Goal: Navigation & Orientation: Understand site structure

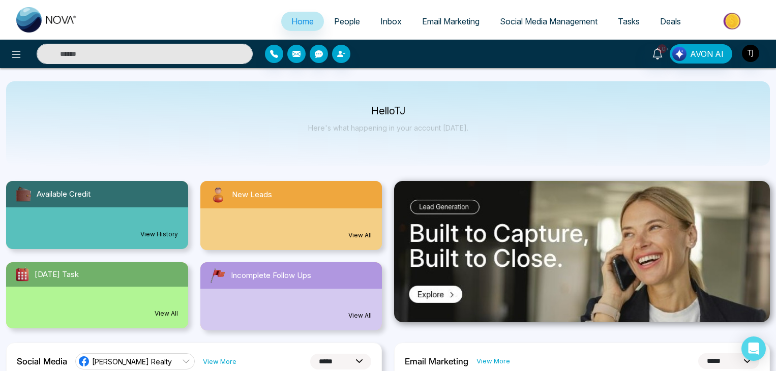
select select "*"
click at [548, 21] on span "Social Media Management" at bounding box center [549, 21] width 98 height 10
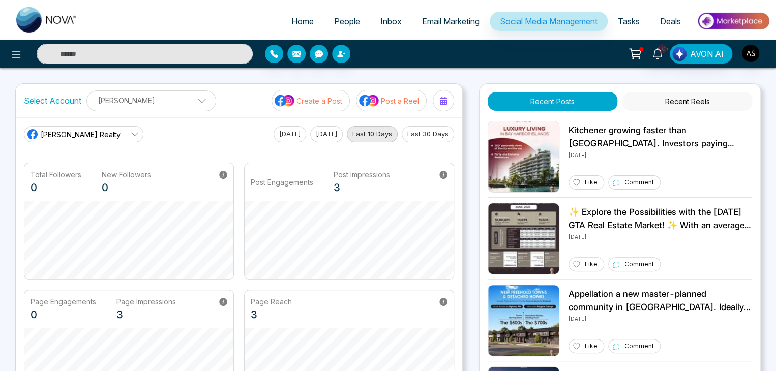
click at [327, 100] on p "Create a Post" at bounding box center [320, 101] width 46 height 11
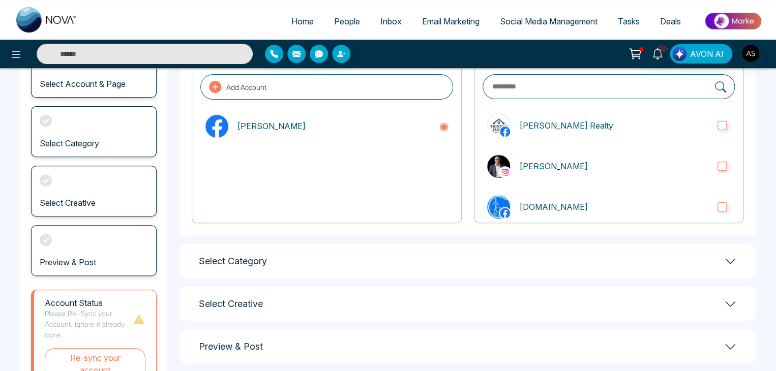
scroll to position [142, 0]
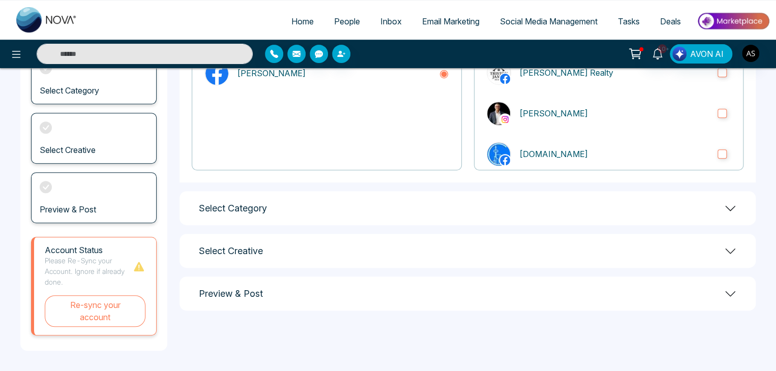
click at [460, 203] on div "Select Category" at bounding box center [468, 208] width 576 height 34
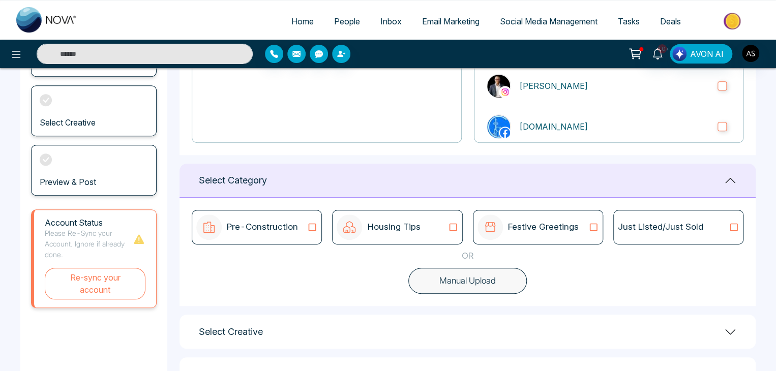
scroll to position [210, 0]
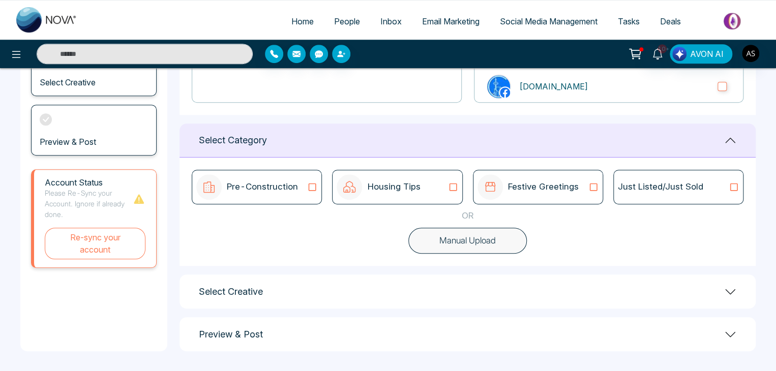
click at [321, 298] on div "Select Creative" at bounding box center [468, 292] width 576 height 34
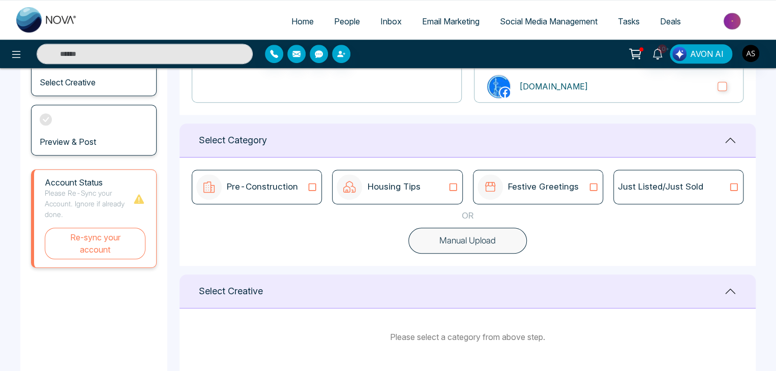
scroll to position [275, 0]
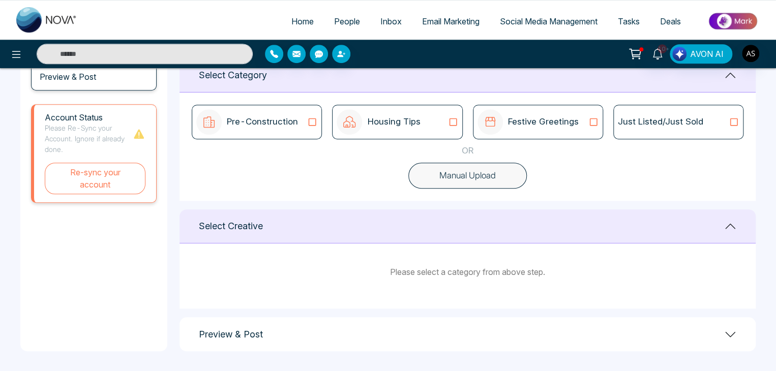
click at [279, 329] on div "Preview & Post" at bounding box center [468, 335] width 576 height 34
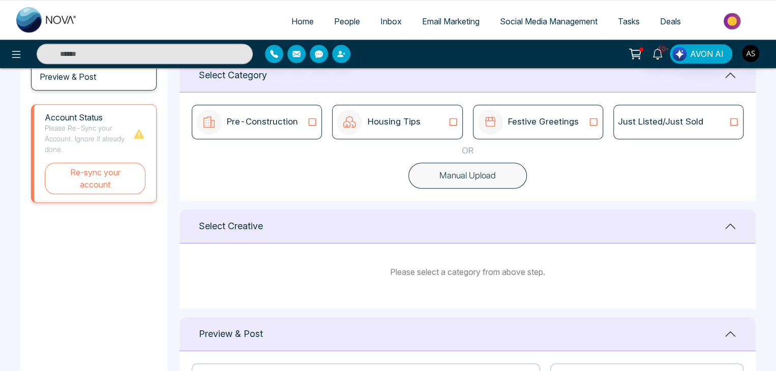
click at [464, 168] on button "Manual Upload" at bounding box center [468, 176] width 119 height 26
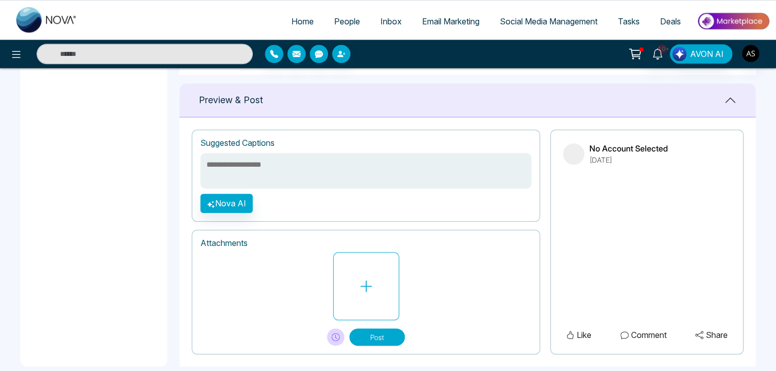
scroll to position [417, 0]
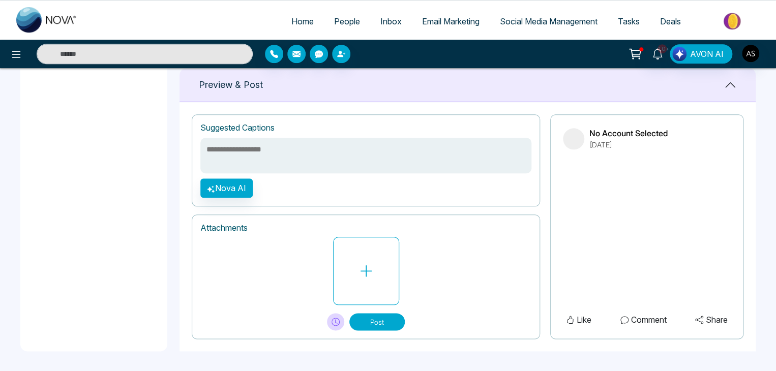
click at [454, 19] on span "Email Marketing" at bounding box center [450, 21] width 57 height 10
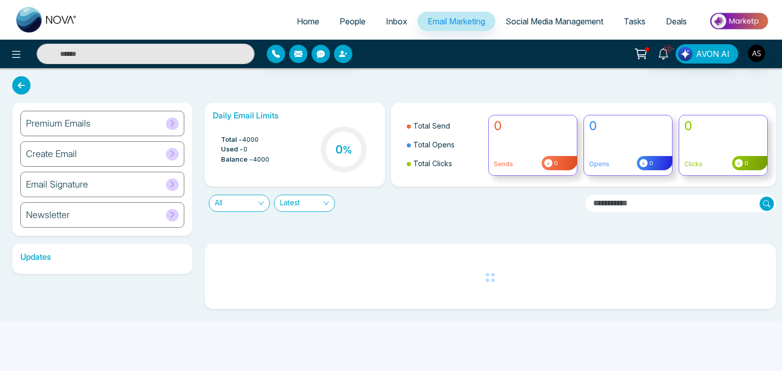
click at [90, 153] on div "Create Email" at bounding box center [102, 153] width 164 height 25
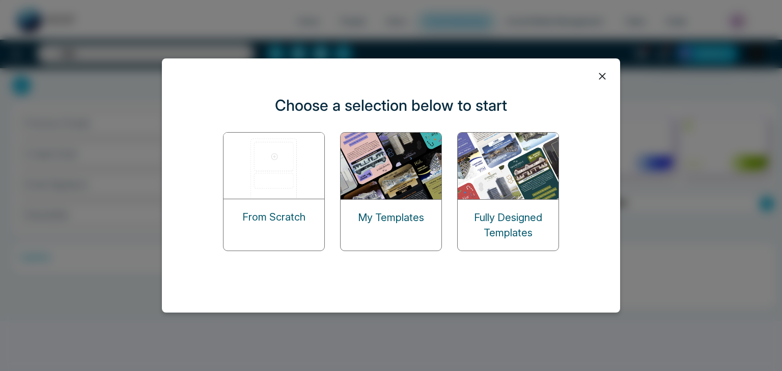
click at [295, 182] on img at bounding box center [274, 166] width 102 height 66
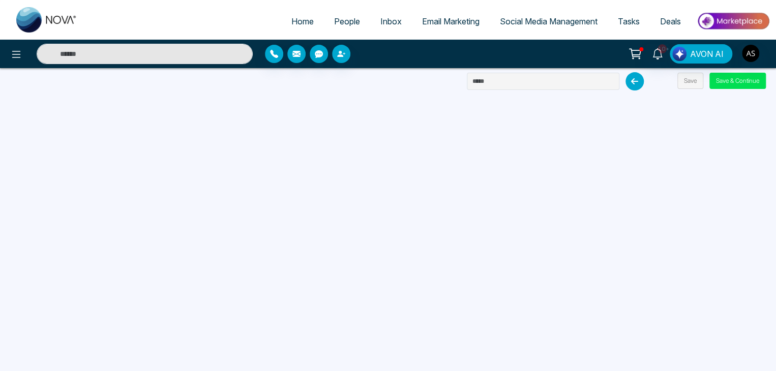
click at [566, 21] on span "Social Media Management" at bounding box center [549, 21] width 98 height 10
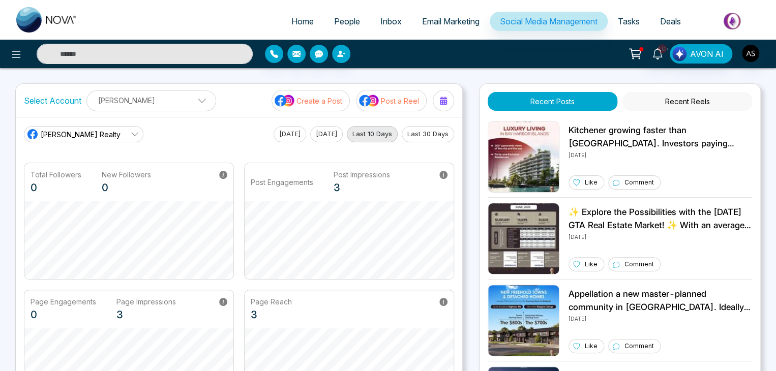
click at [302, 111] on div "Select Account [PERSON_NAME] [PERSON_NAME] Add Social Accounts Create a Post Po…" at bounding box center [239, 101] width 447 height 34
click at [332, 102] on p "Create a Post" at bounding box center [320, 101] width 46 height 11
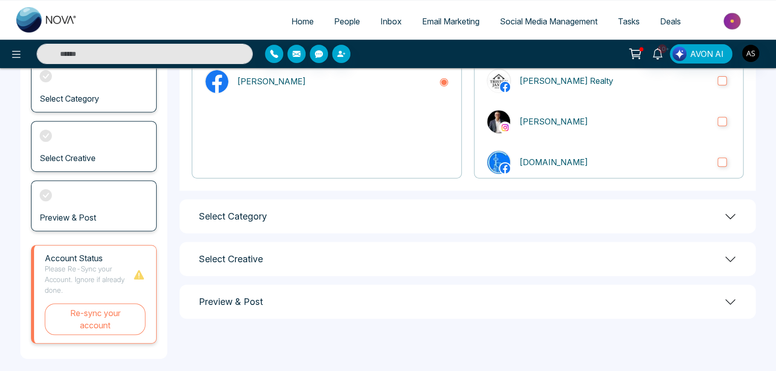
scroll to position [142, 0]
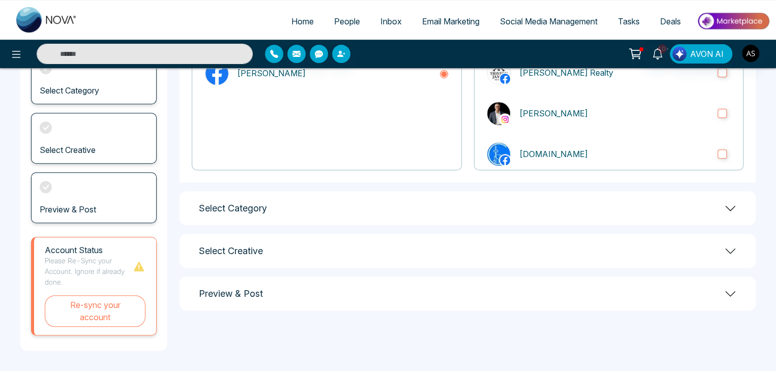
click at [485, 189] on div "Select Account & Page Select Account Add Account [PERSON_NAME] Select Business …" at bounding box center [468, 148] width 576 height 405
click at [484, 201] on div "Select Category" at bounding box center [468, 208] width 576 height 34
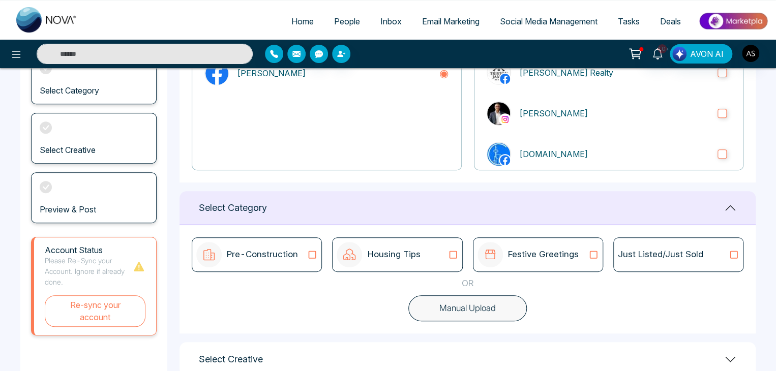
scroll to position [210, 0]
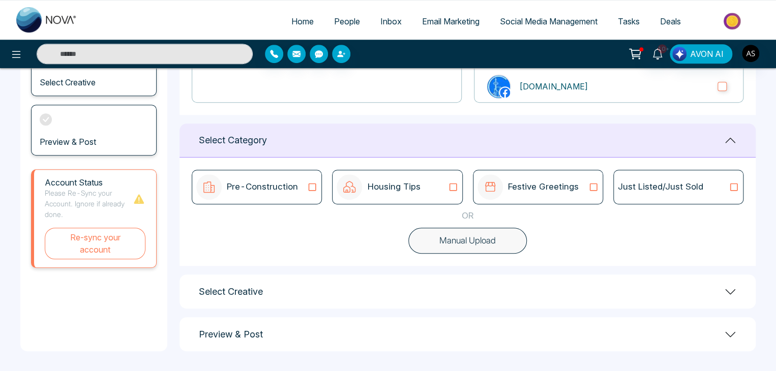
click at [470, 290] on div "Select Creative" at bounding box center [468, 292] width 576 height 34
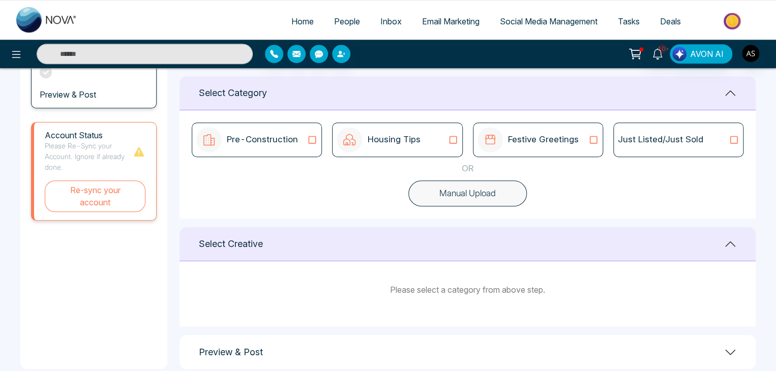
scroll to position [256, 0]
click at [301, 147] on div "Pre-Construction" at bounding box center [256, 140] width 121 height 25
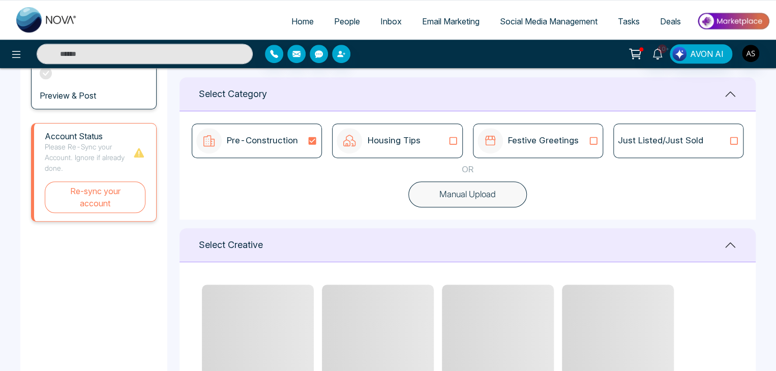
scroll to position [414, 0]
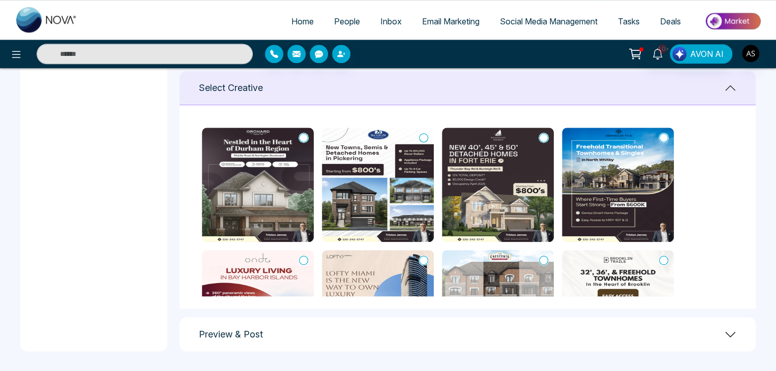
click at [413, 322] on div "Preview & Post" at bounding box center [468, 335] width 576 height 34
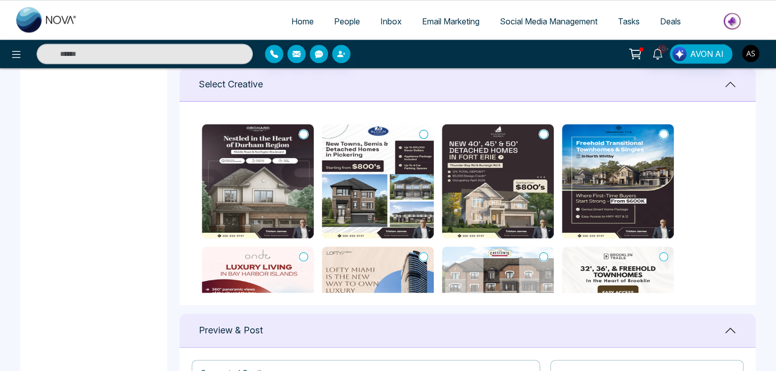
scroll to position [394, 0]
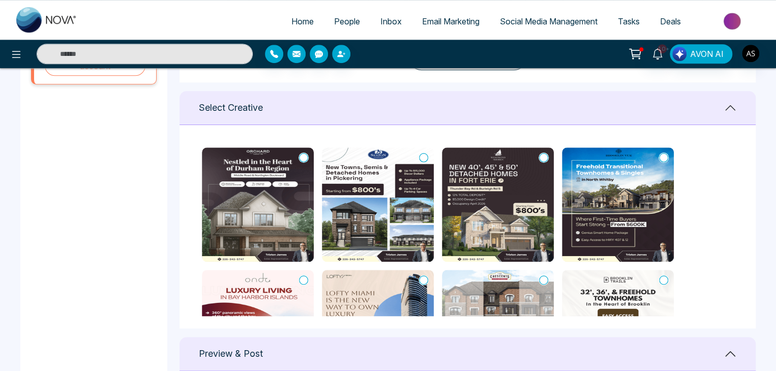
click at [304, 155] on icon at bounding box center [303, 158] width 9 height 10
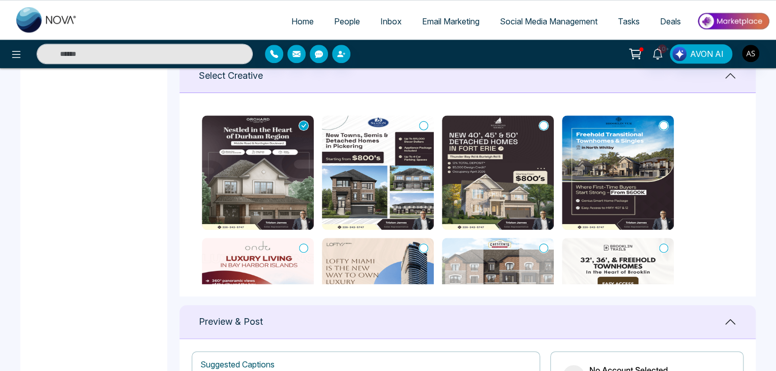
scroll to position [424, 0]
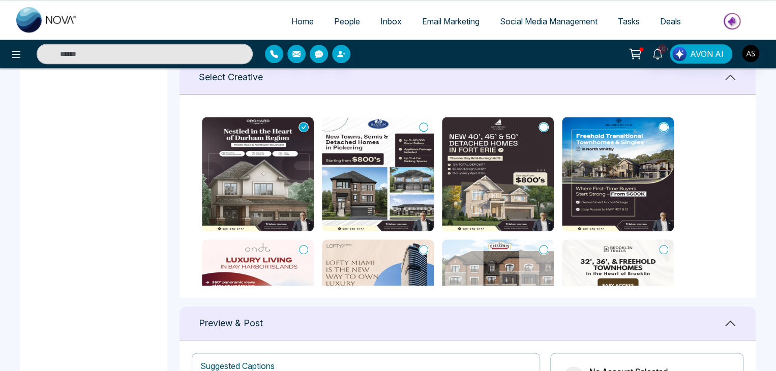
type textarea "**********"
click at [305, 125] on icon at bounding box center [303, 127] width 9 height 9
click at [171, 147] on main "Create Post Select Account & Page Select Category Select Creative Preview & Pos…" at bounding box center [388, 127] width 776 height 967
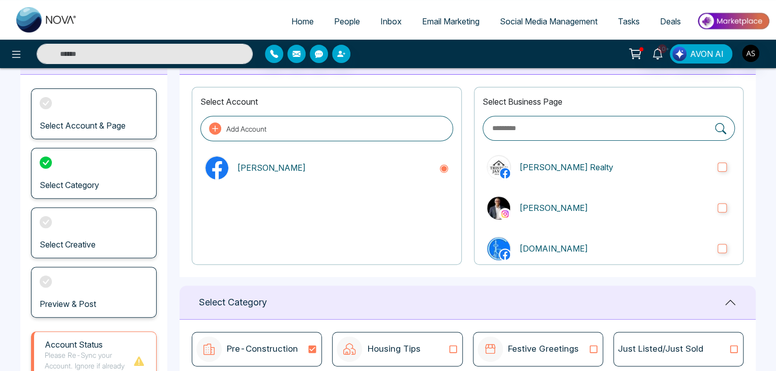
scroll to position [0, 0]
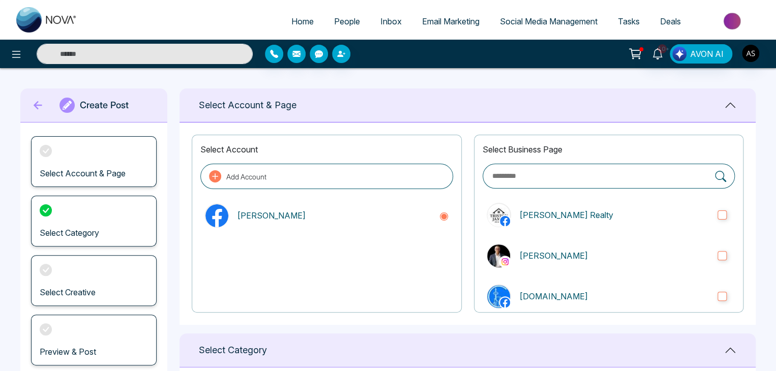
click at [31, 102] on icon at bounding box center [38, 105] width 15 height 20
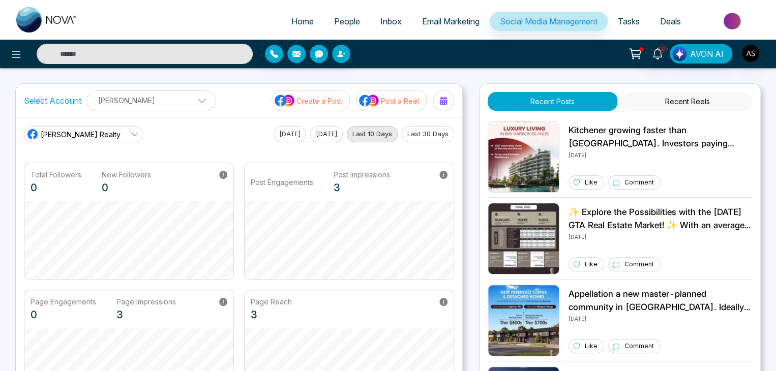
click at [254, 120] on div "[PERSON_NAME] Realty [DATE] [DATE] Last 10 Days Last 30 Days Total Followers 0 …" at bounding box center [239, 267] width 447 height 298
click at [251, 122] on div "[PERSON_NAME] Realty [DATE] [DATE] Last 10 Days Last 30 Days Total Followers 0 …" at bounding box center [239, 267] width 447 height 298
click at [286, 135] on button "[DATE]" at bounding box center [290, 134] width 33 height 16
click at [394, 105] on p "Post a Reel" at bounding box center [400, 101] width 38 height 11
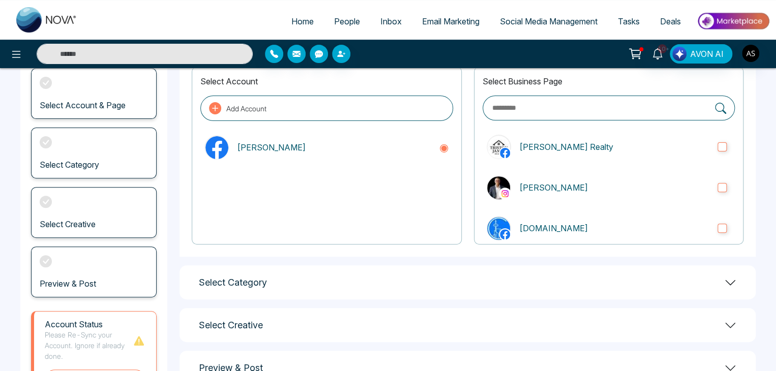
scroll to position [65, 0]
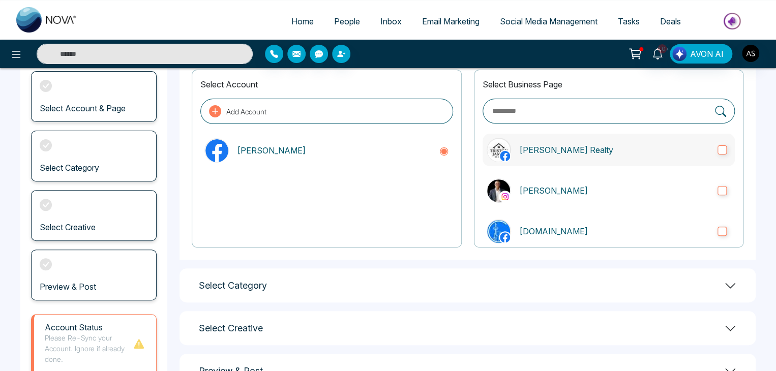
click at [691, 156] on label "[PERSON_NAME] Realty" at bounding box center [609, 150] width 252 height 33
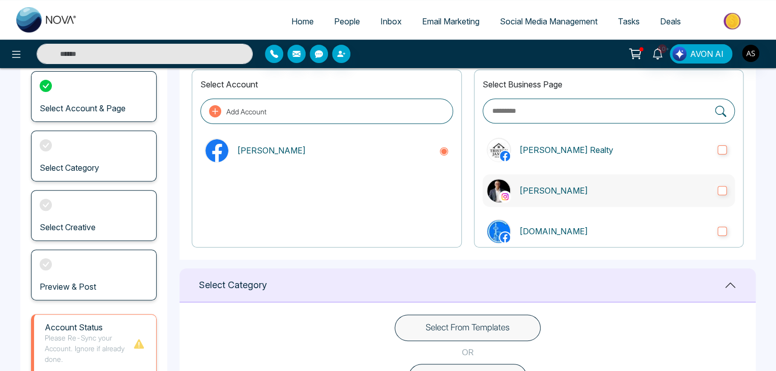
click at [719, 179] on label "[PERSON_NAME]" at bounding box center [609, 191] width 252 height 33
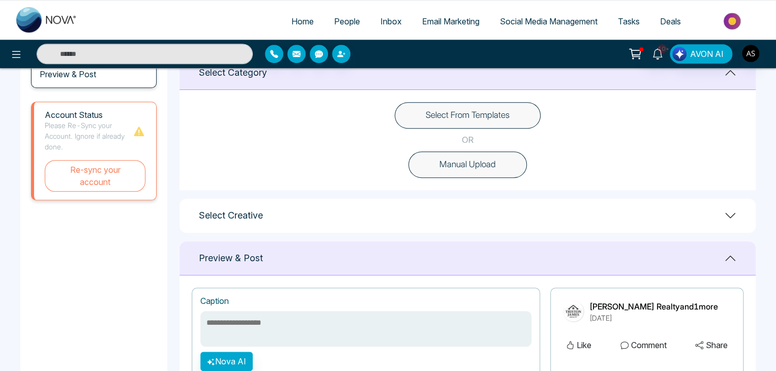
scroll to position [274, 0]
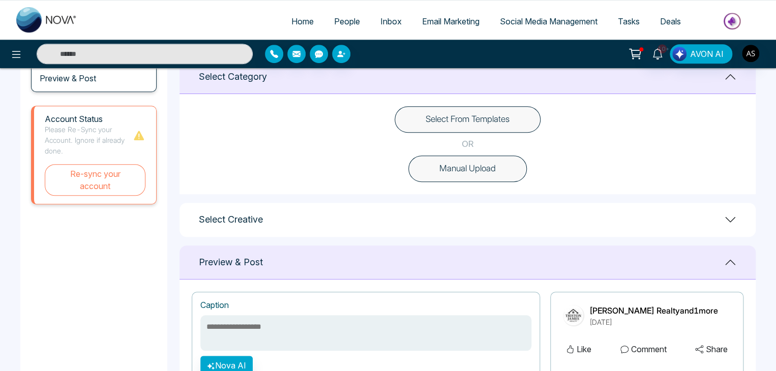
click at [478, 114] on button "Select From Templates" at bounding box center [468, 119] width 146 height 26
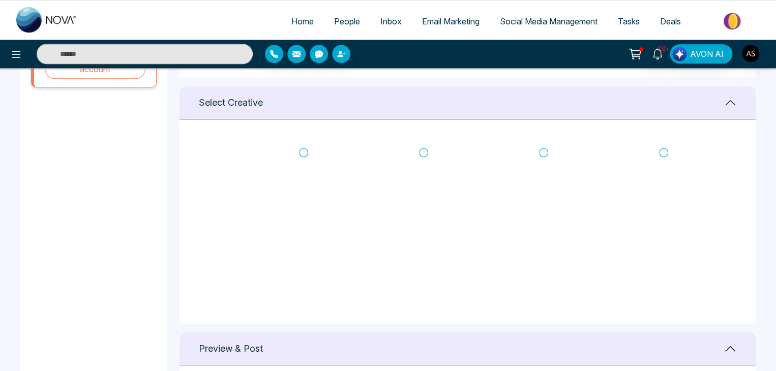
scroll to position [392, 0]
click at [304, 147] on icon at bounding box center [303, 151] width 9 height 10
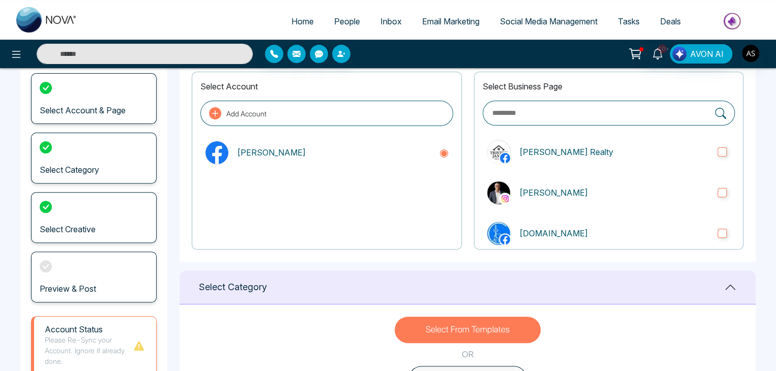
scroll to position [0, 0]
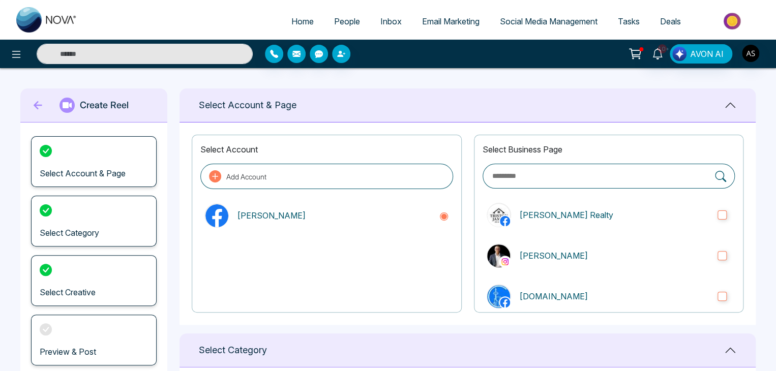
click at [31, 109] on icon at bounding box center [38, 105] width 15 height 20
type textarea "**********"
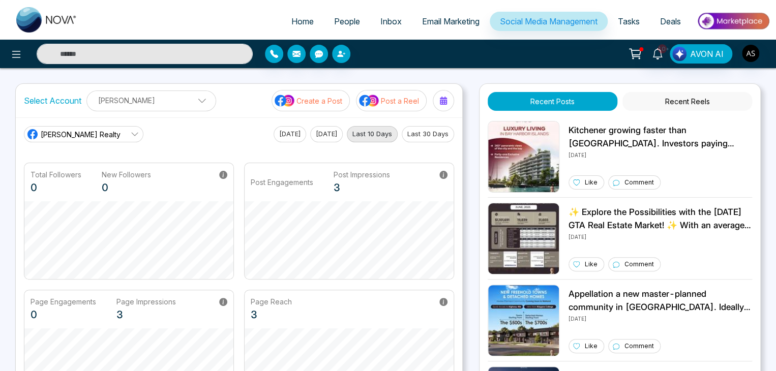
click at [465, 18] on span "Email Marketing" at bounding box center [450, 21] width 57 height 10
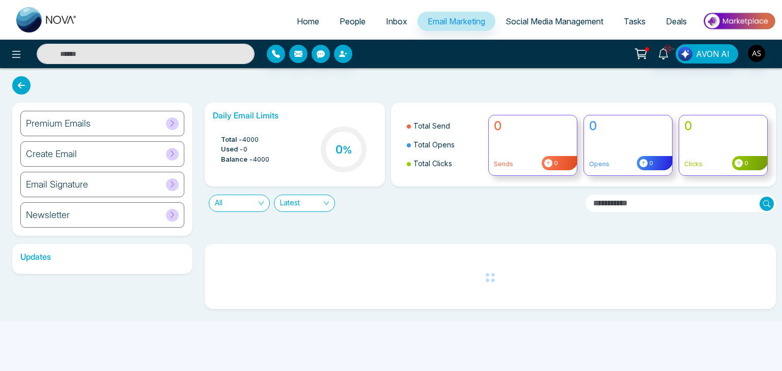
click at [550, 17] on span "Social Media Management" at bounding box center [554, 21] width 98 height 10
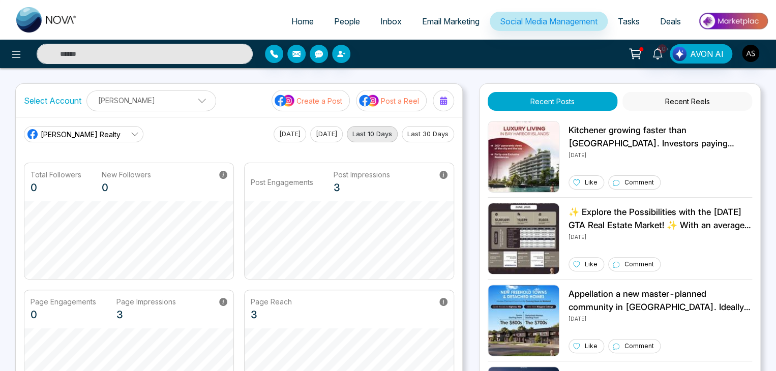
click at [336, 22] on span "People" at bounding box center [347, 21] width 26 height 10
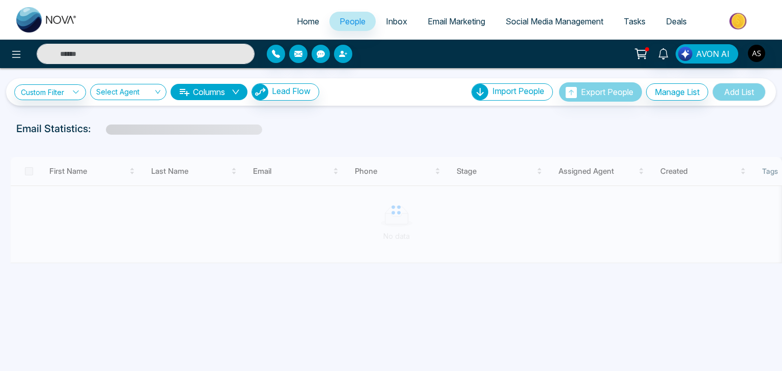
click at [393, 27] on link "Inbox" at bounding box center [397, 21] width 42 height 19
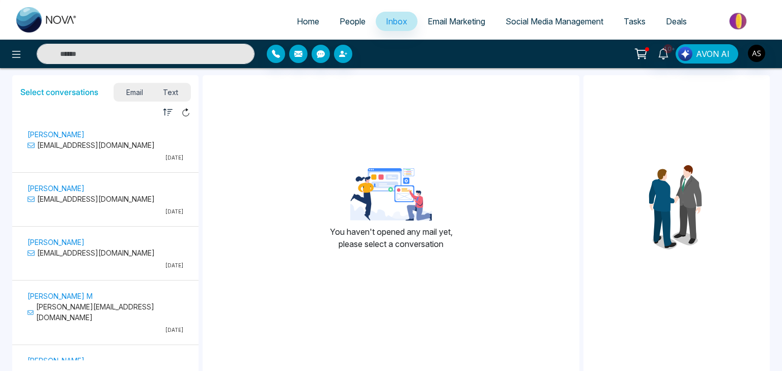
click at [136, 156] on p "[DATE]" at bounding box center [105, 158] width 156 height 8
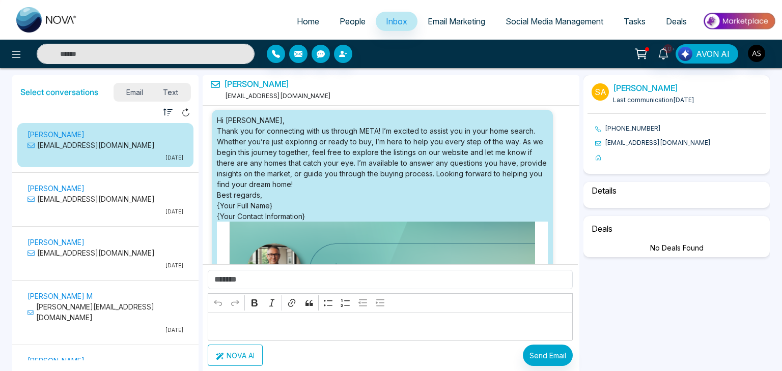
scroll to position [174, 0]
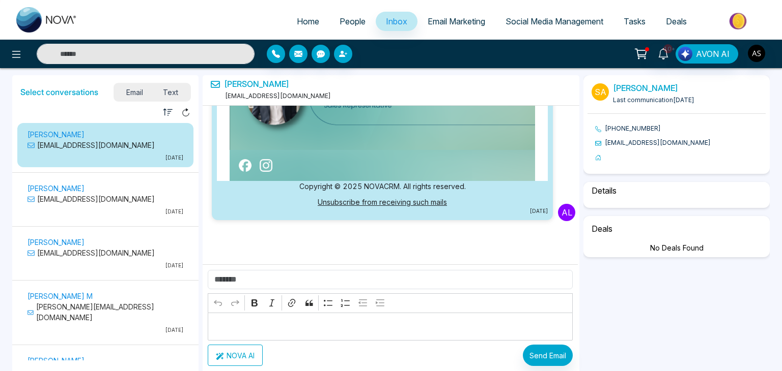
select select "*"
select select "********"
select select "*****"
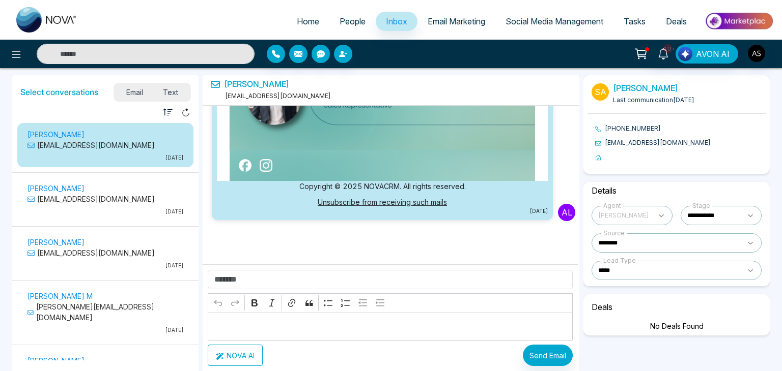
click at [170, 92] on span "Text" at bounding box center [171, 92] width 36 height 14
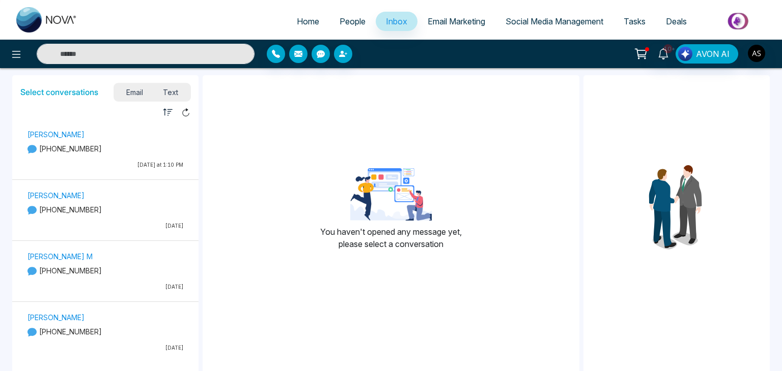
click at [110, 153] on p "[PHONE_NUMBER]" at bounding box center [105, 148] width 156 height 11
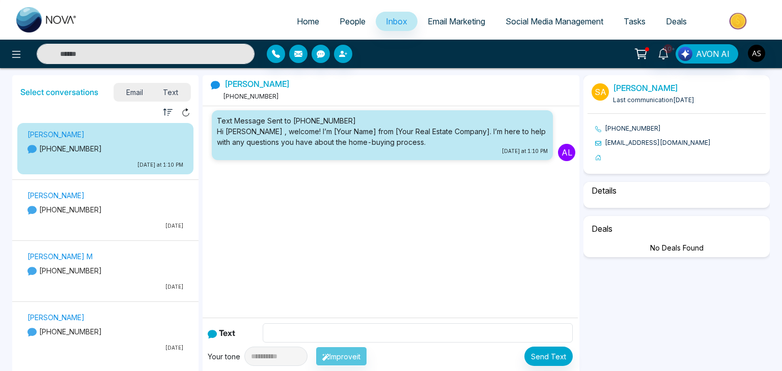
select select "*"
select select "********"
select select "*****"
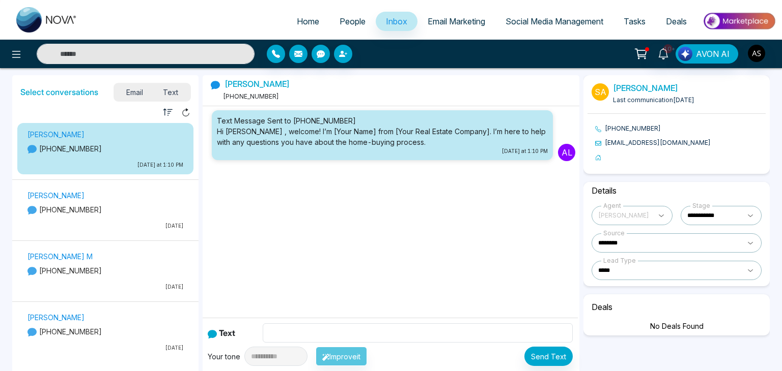
click at [134, 87] on span "Email" at bounding box center [134, 92] width 37 height 14
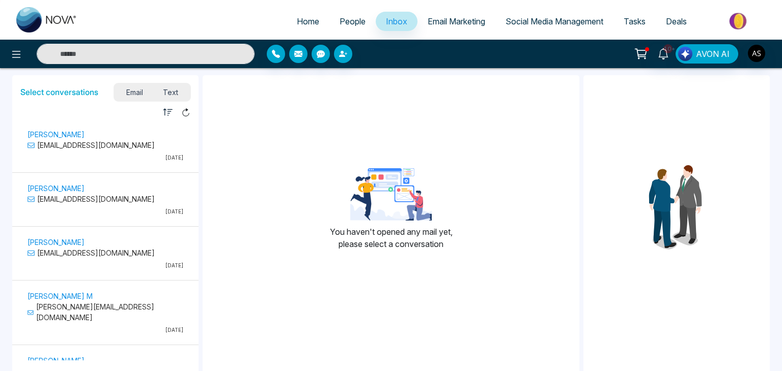
click at [115, 143] on p "[EMAIL_ADDRESS][DOMAIN_NAME]" at bounding box center [105, 145] width 156 height 11
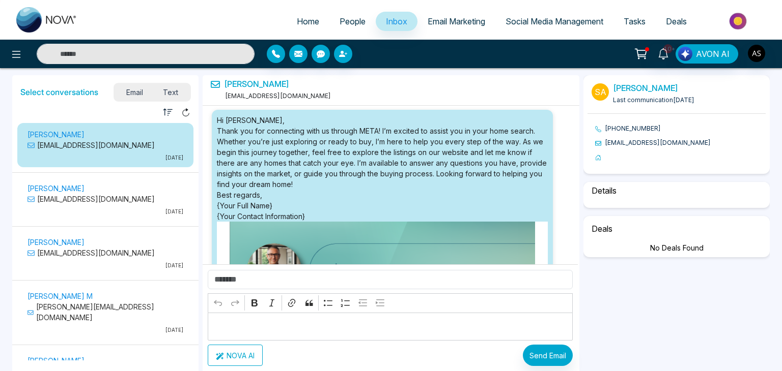
scroll to position [174, 0]
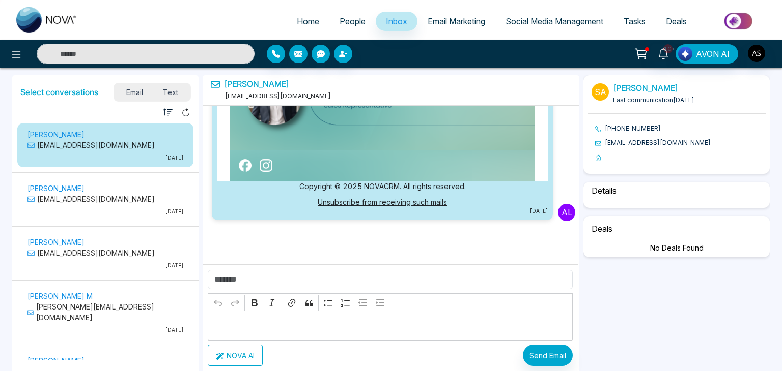
select select "*"
select select "********"
select select "*****"
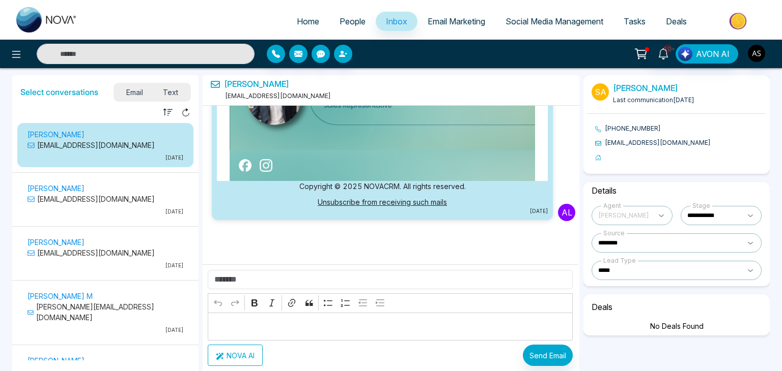
click at [251, 355] on button "NOVA AI" at bounding box center [235, 355] width 55 height 21
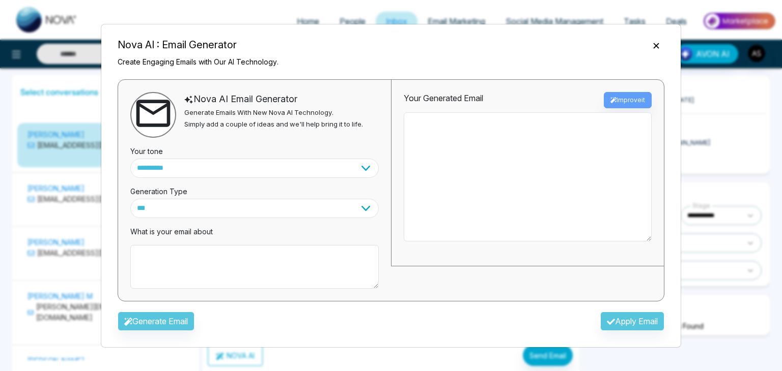
click at [656, 43] on icon "Close" at bounding box center [656, 46] width 10 height 10
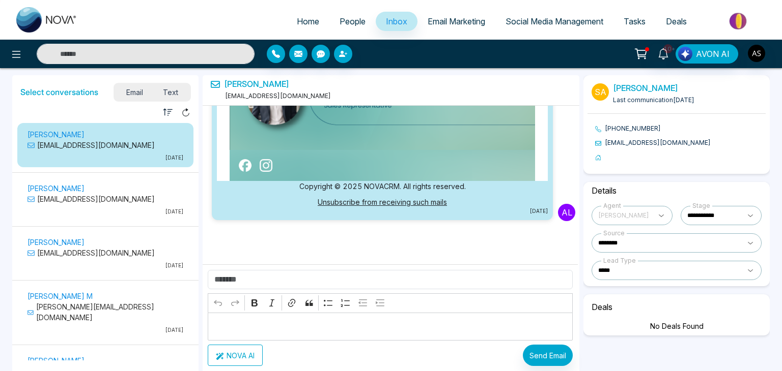
click at [306, 23] on span "Home" at bounding box center [308, 21] width 22 height 10
select select "*"
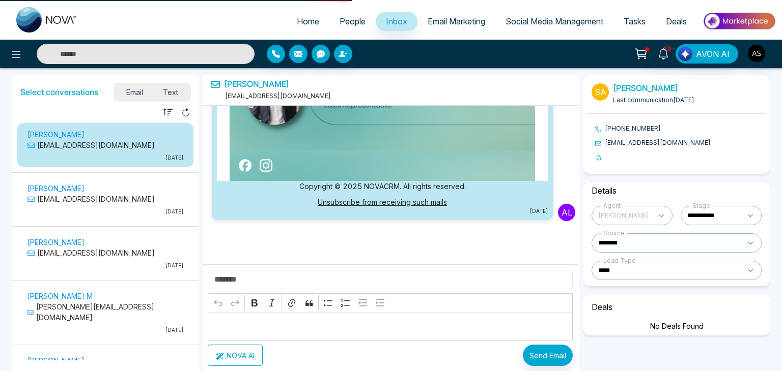
select select "*"
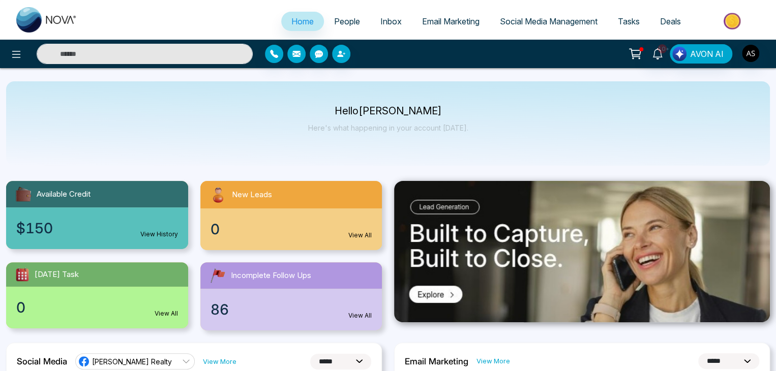
click at [641, 51] on icon at bounding box center [636, 52] width 9 height 5
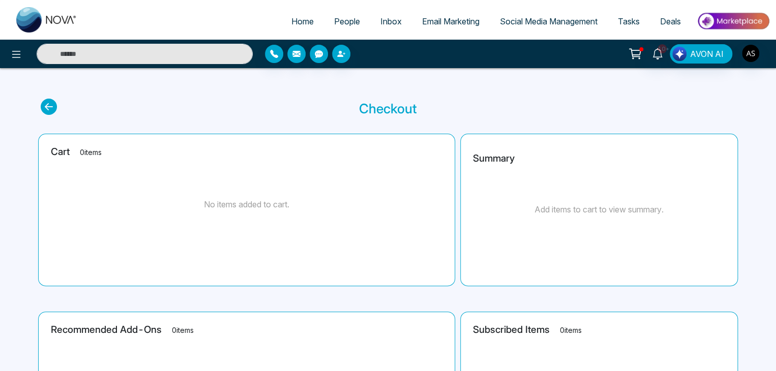
click at [341, 15] on link "People" at bounding box center [347, 21] width 46 height 19
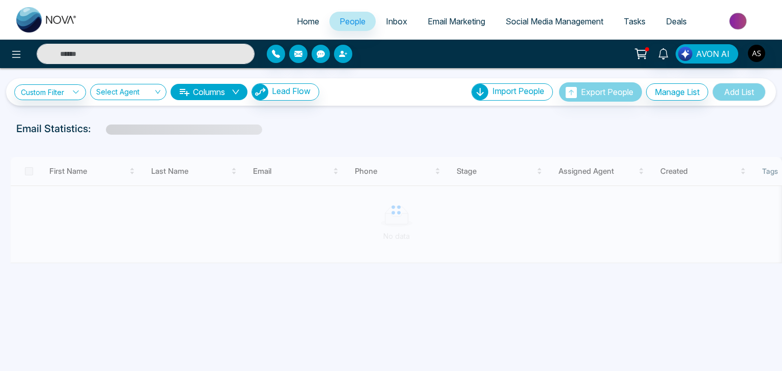
click at [286, 18] on link "Home" at bounding box center [307, 21] width 43 height 19
select select "*"
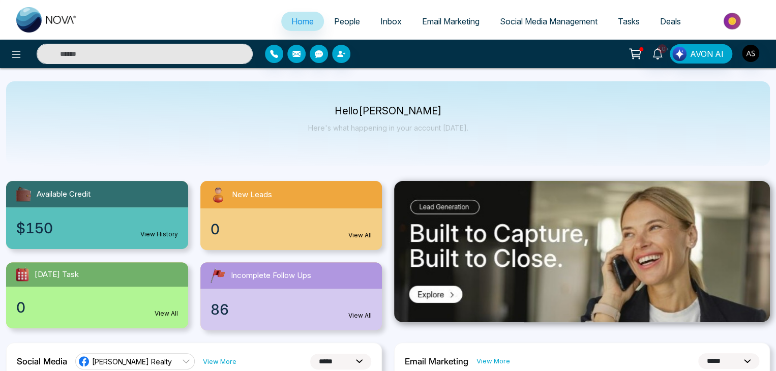
click at [28, 51] on div at bounding box center [139, 54] width 226 height 20
click at [18, 54] on icon at bounding box center [16, 54] width 12 height 12
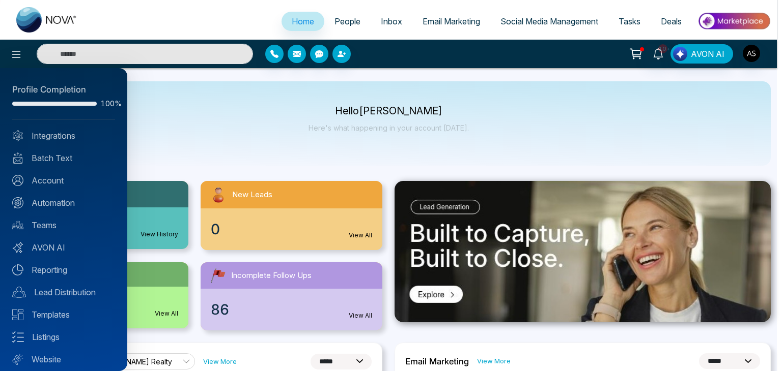
click at [73, 142] on div "Profile Completion 100% Integrations Batch Text Account Automation Teams AVON A…" at bounding box center [63, 219] width 127 height 303
click at [74, 133] on link "Integrations" at bounding box center [63, 136] width 103 height 12
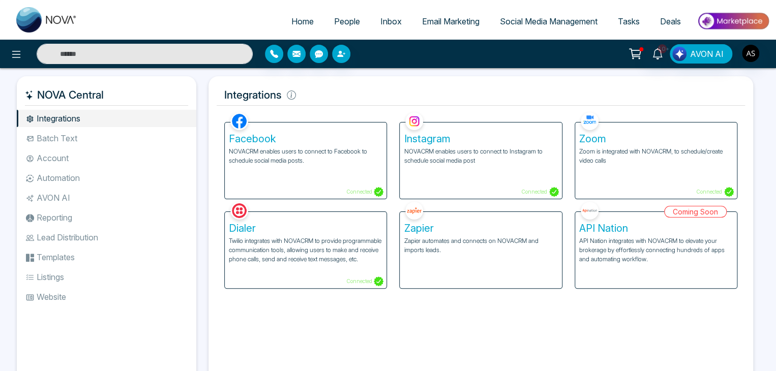
click at [678, 262] on div "Coming Soon API Nation API Nation integrates with NOVACRM to elevate your broke…" at bounding box center [656, 244] width 175 height 90
click at [112, 136] on li "Batch Text" at bounding box center [107, 138] width 180 height 17
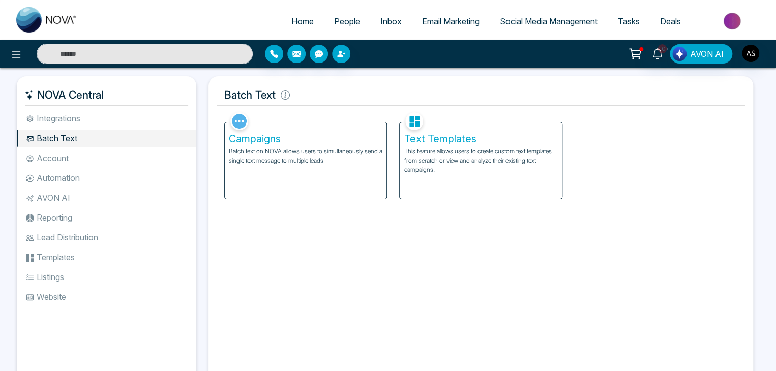
click at [125, 163] on li "Account" at bounding box center [107, 158] width 180 height 17
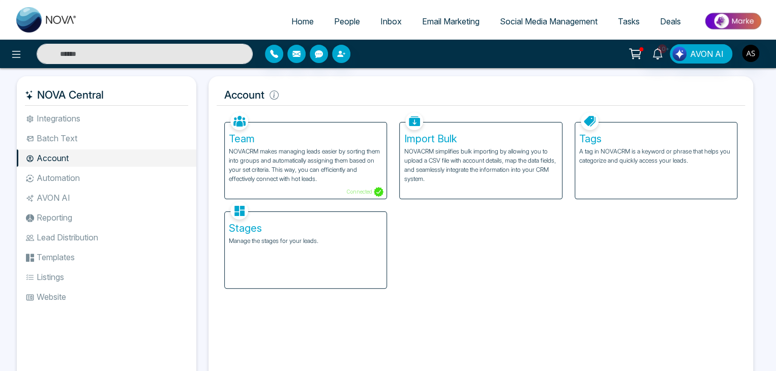
click at [132, 177] on li "Automation" at bounding box center [107, 177] width 180 height 17
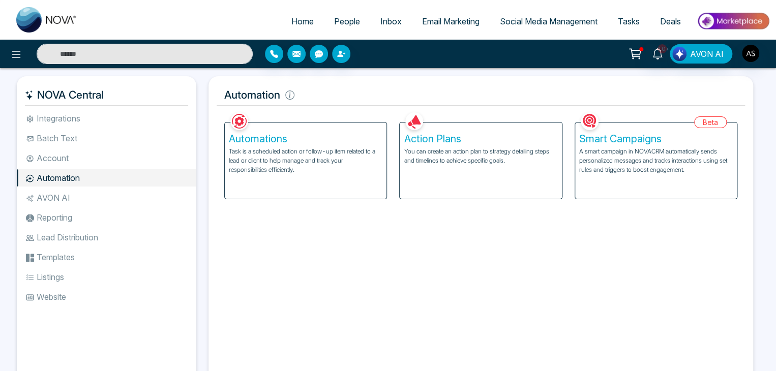
click at [140, 197] on li "AVON AI" at bounding box center [107, 197] width 180 height 17
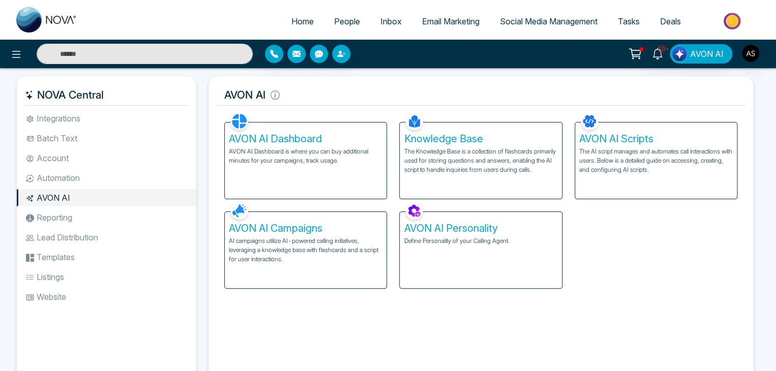
click at [141, 215] on li "Reporting" at bounding box center [107, 217] width 180 height 17
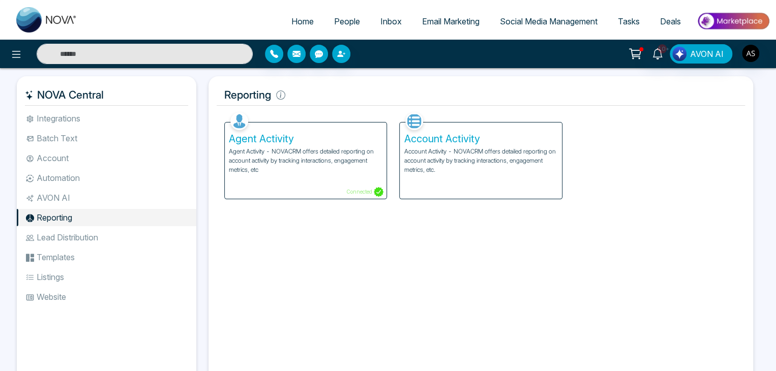
click at [143, 234] on li "Lead Distribution" at bounding box center [107, 237] width 180 height 17
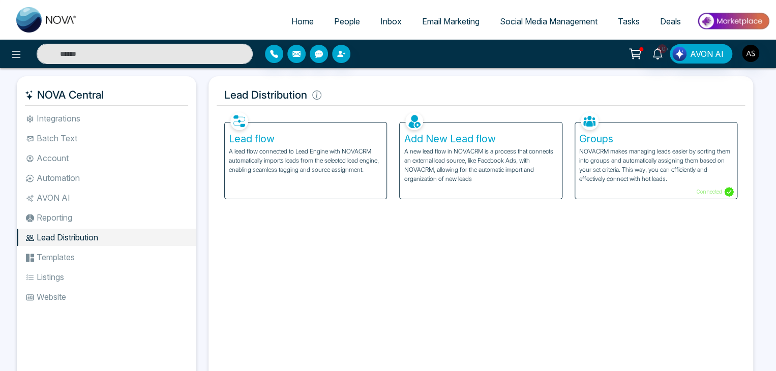
click at [147, 253] on li "Templates" at bounding box center [107, 257] width 180 height 17
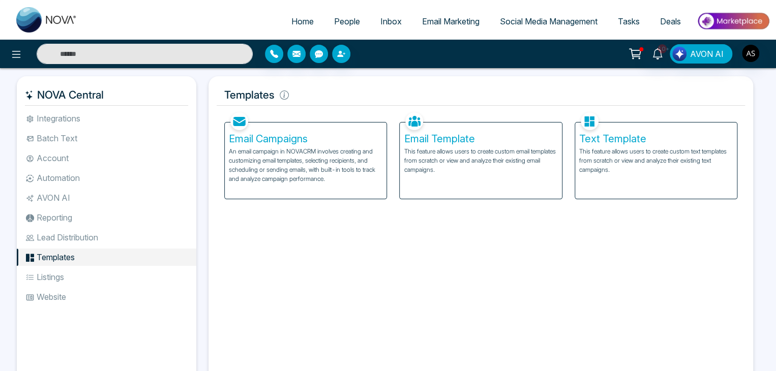
click at [147, 275] on li "Listings" at bounding box center [107, 277] width 180 height 17
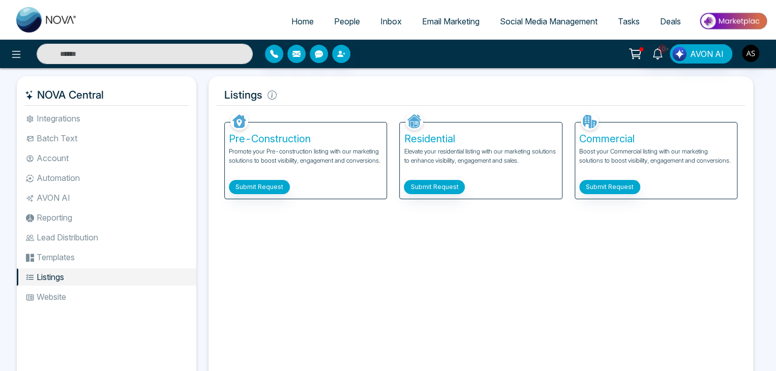
click at [147, 287] on ul "Integrations Batch Text Account Automation AVON AI Reporting Lead Distribution …" at bounding box center [107, 240] width 180 height 260
click at [148, 295] on li "Website" at bounding box center [107, 297] width 180 height 17
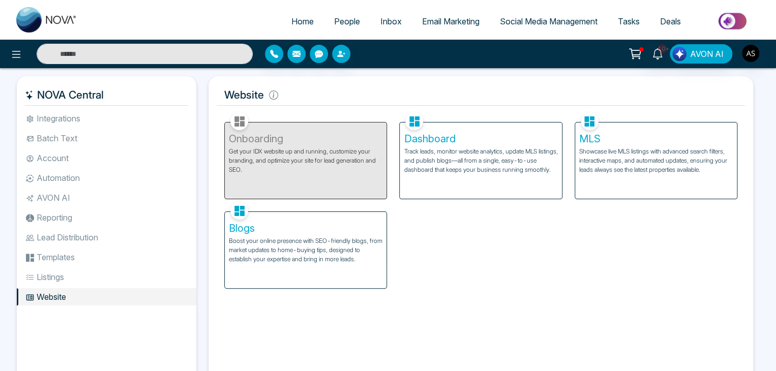
click at [151, 119] on li "Integrations" at bounding box center [107, 118] width 180 height 17
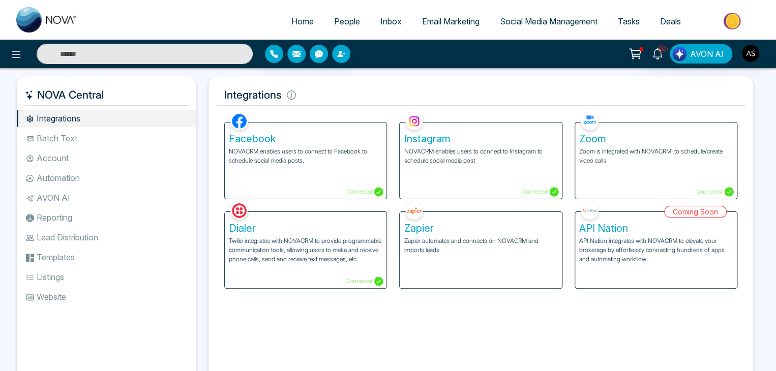
click at [305, 11] on ul "Home People Inbox Email Marketing Social Media Management Tasks Deals" at bounding box center [429, 22] width 683 height 28
click at [305, 14] on link "Home" at bounding box center [302, 21] width 43 height 19
select select "*"
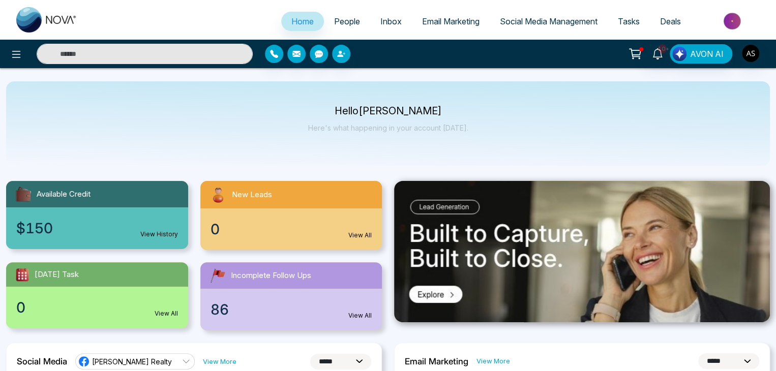
click at [334, 21] on span "People" at bounding box center [347, 21] width 26 height 10
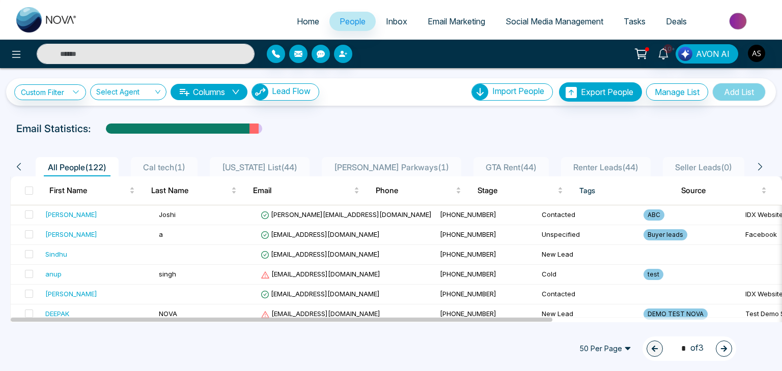
click at [309, 23] on span "Home" at bounding box center [308, 21] width 22 height 10
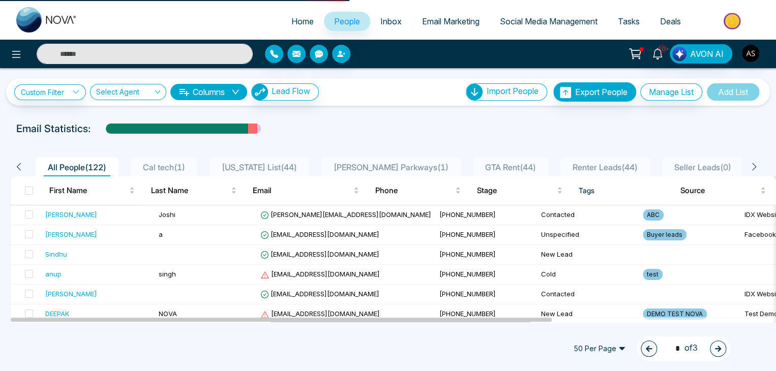
select select "*"
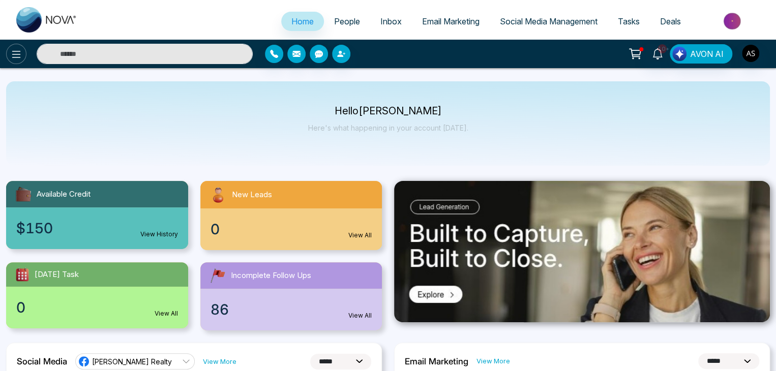
click at [14, 53] on icon at bounding box center [16, 54] width 12 height 12
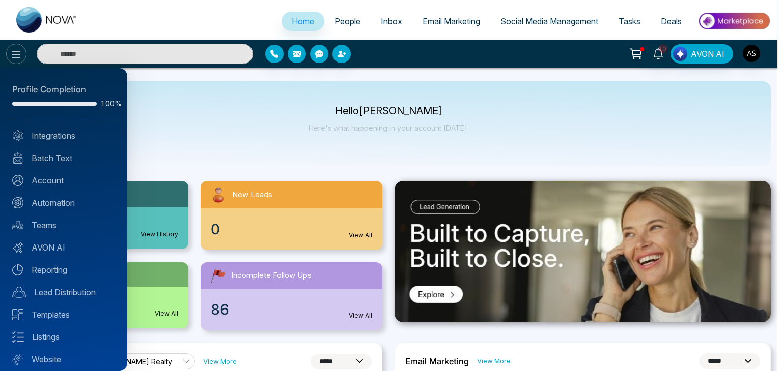
click at [14, 53] on div at bounding box center [391, 185] width 782 height 371
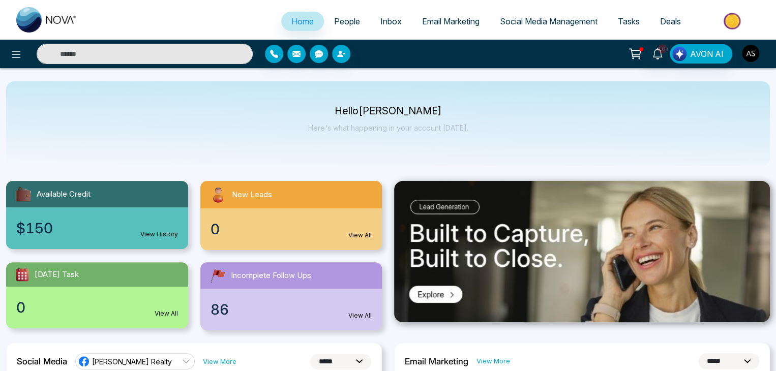
click at [759, 49] on img "button" at bounding box center [750, 53] width 17 height 17
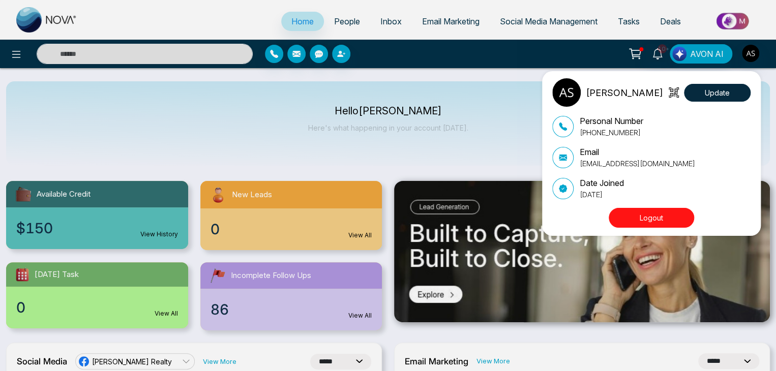
click at [759, 49] on div "[PERSON_NAME] Update Personal Number [PHONE_NUMBER] Email [EMAIL_ADDRESS][DOMAI…" at bounding box center [388, 185] width 776 height 371
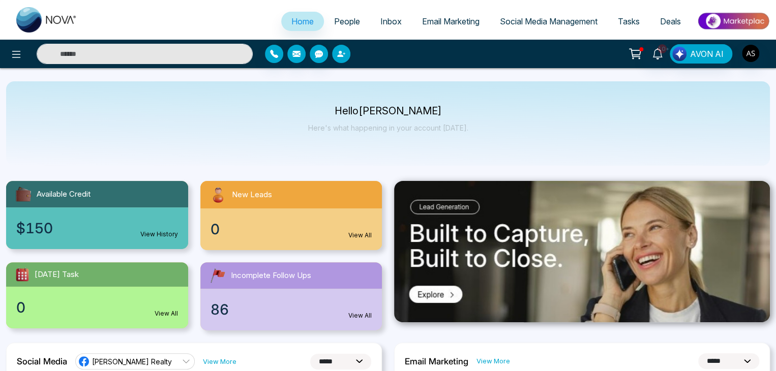
click at [336, 58] on button "button" at bounding box center [341, 54] width 18 height 18
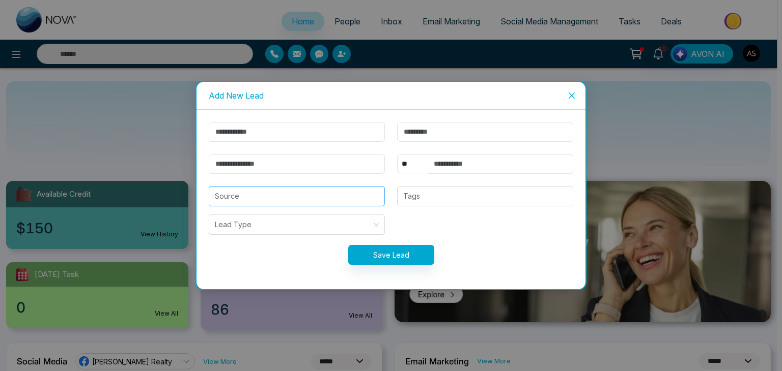
click at [313, 197] on input "search" at bounding box center [297, 196] width 164 height 19
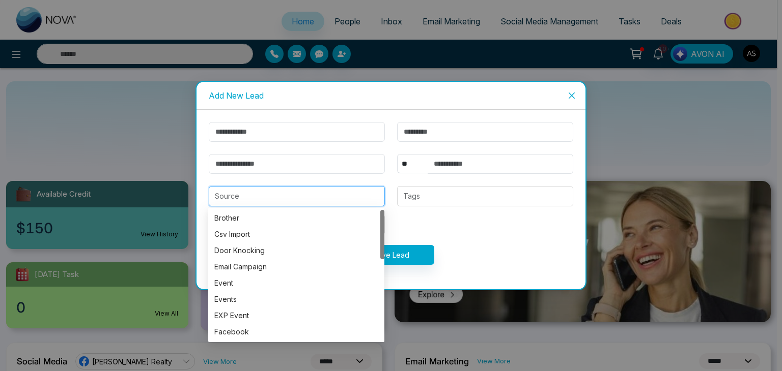
click at [313, 197] on input "search" at bounding box center [297, 196] width 164 height 19
click at [427, 196] on div at bounding box center [485, 196] width 170 height 12
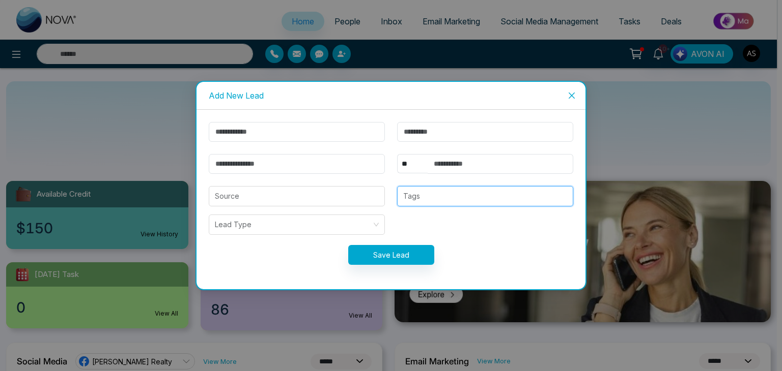
click at [427, 196] on div at bounding box center [485, 196] width 170 height 12
click at [183, 129] on div "Add New Lead ** **** *** *** *** **** *** Source Tags Lead Type Save Lead" at bounding box center [391, 185] width 782 height 371
click at [572, 92] on icon "close" at bounding box center [571, 96] width 8 height 8
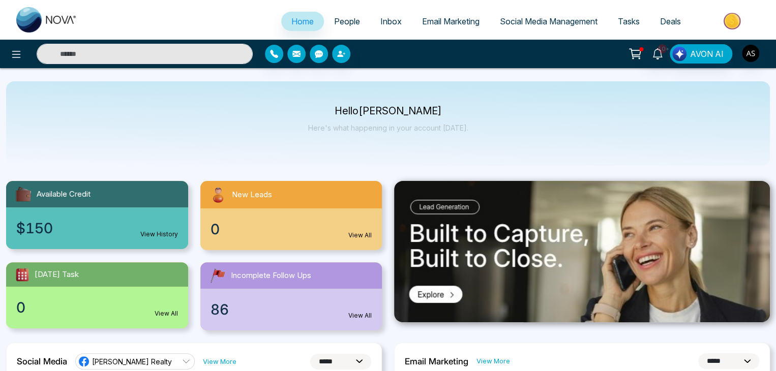
click at [643, 20] on link "Tasks" at bounding box center [629, 21] width 42 height 19
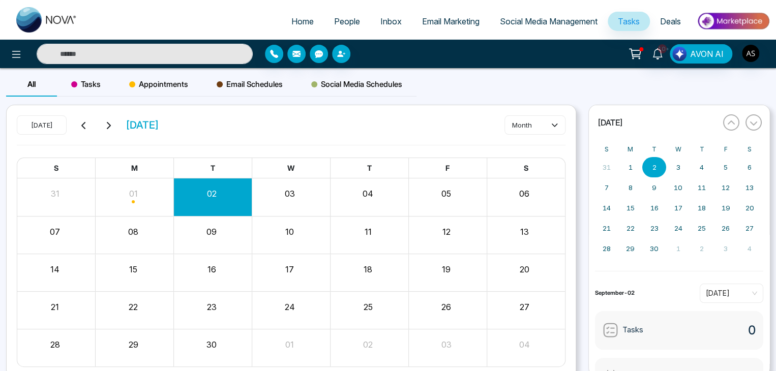
click at [671, 24] on span "Deals" at bounding box center [670, 21] width 21 height 10
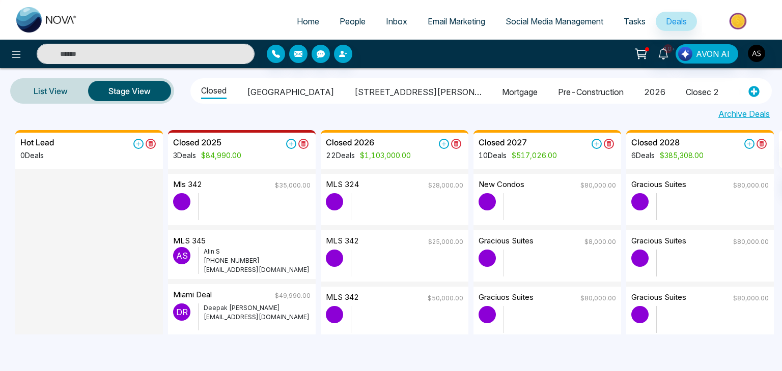
click at [641, 15] on link "Tasks" at bounding box center [634, 21] width 42 height 19
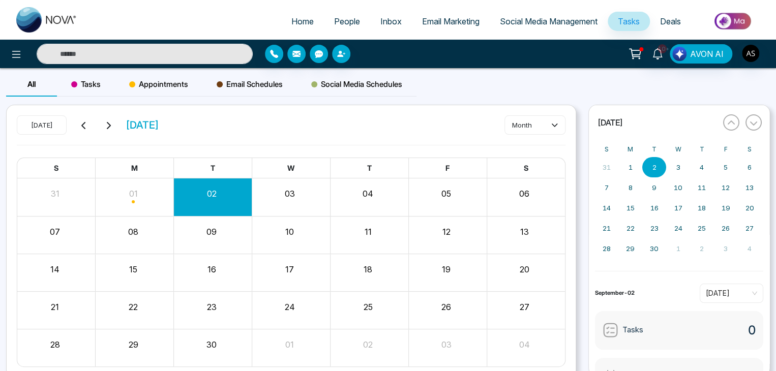
click at [672, 20] on span "Deals" at bounding box center [670, 21] width 21 height 10
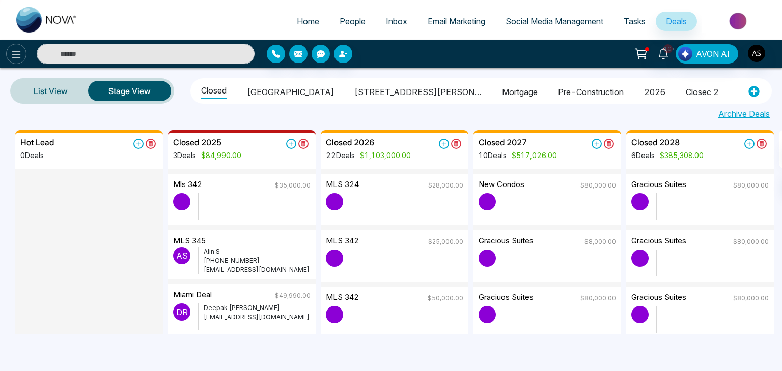
click at [20, 47] on button at bounding box center [16, 54] width 20 height 20
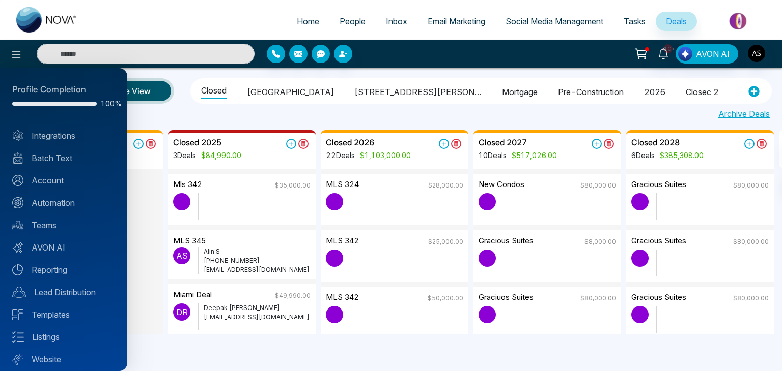
scroll to position [28, 0]
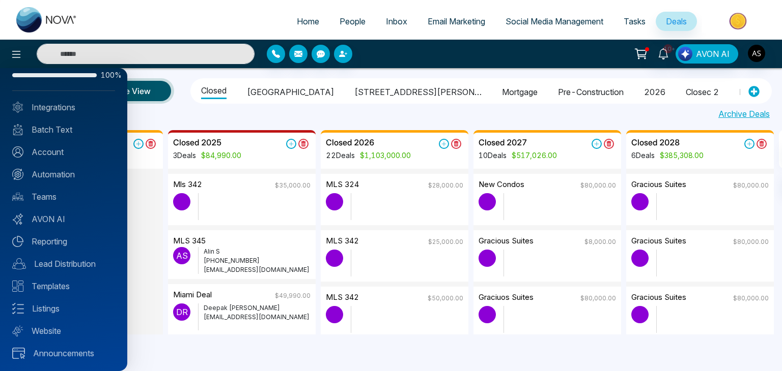
click at [267, 7] on div at bounding box center [391, 185] width 782 height 371
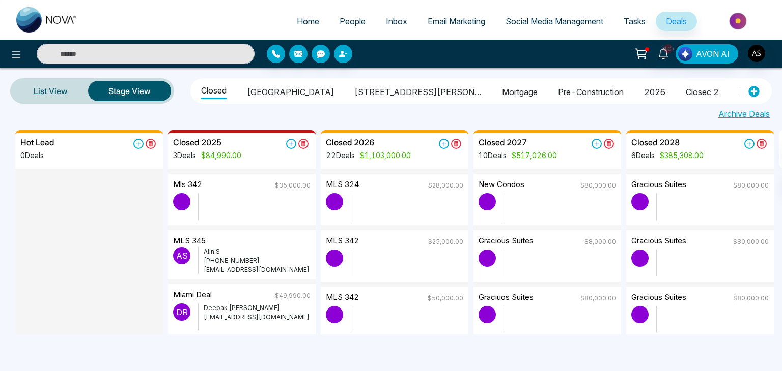
click at [339, 31] on link "People" at bounding box center [352, 21] width 46 height 19
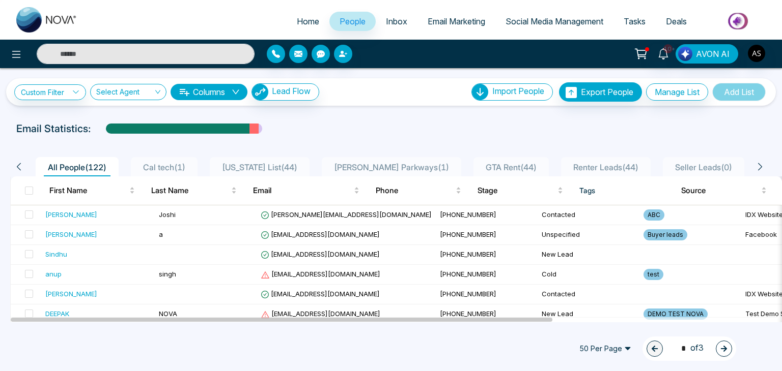
click at [376, 24] on link "Inbox" at bounding box center [397, 21] width 42 height 19
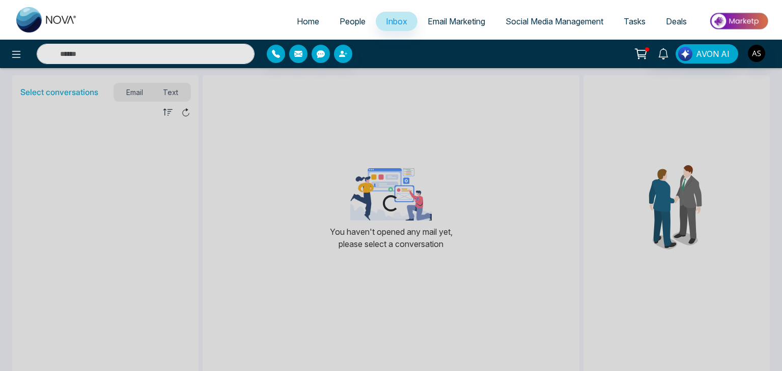
click at [429, 21] on span "Email Marketing" at bounding box center [455, 21] width 57 height 10
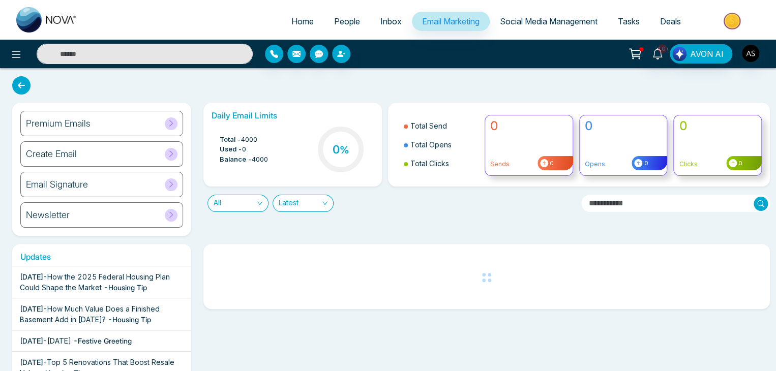
click at [300, 22] on span "Home" at bounding box center [303, 21] width 22 height 10
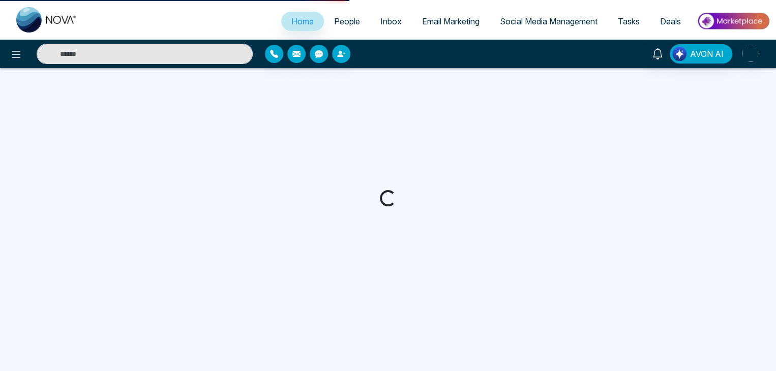
select select "*"
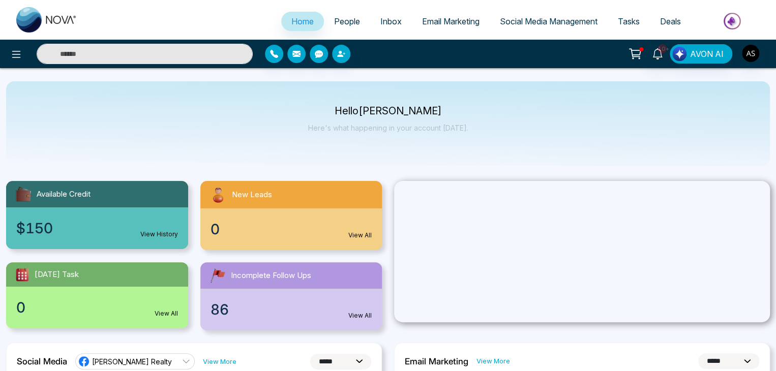
click at [336, 21] on span "People" at bounding box center [347, 21] width 26 height 10
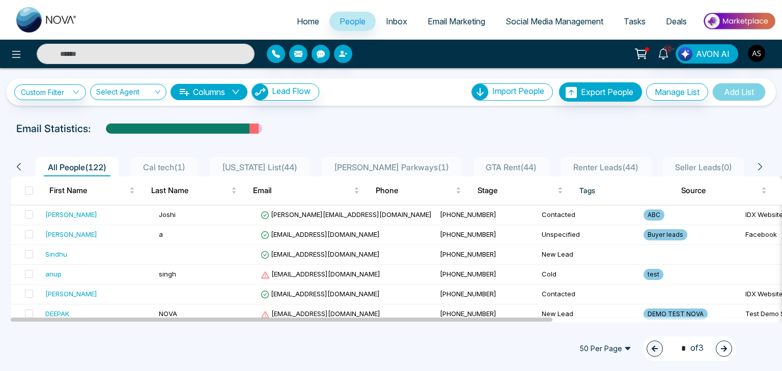
click at [386, 19] on span "Inbox" at bounding box center [396, 21] width 21 height 10
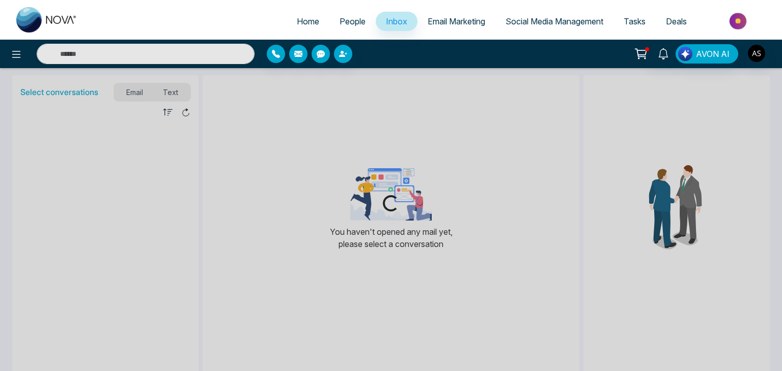
click at [495, 18] on link "Social Media Management" at bounding box center [554, 21] width 118 height 19
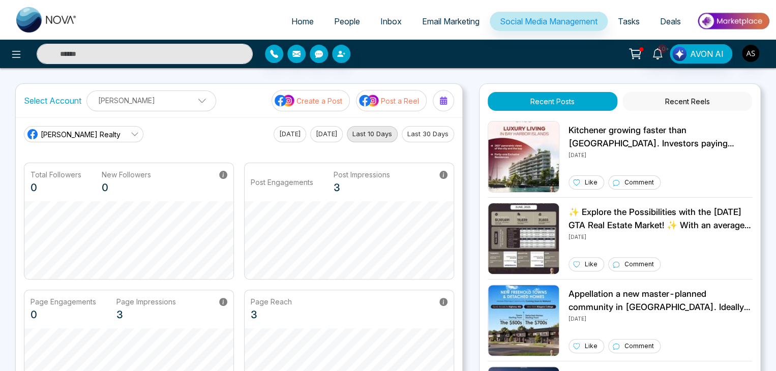
click at [629, 23] on span "Tasks" at bounding box center [629, 21] width 22 height 10
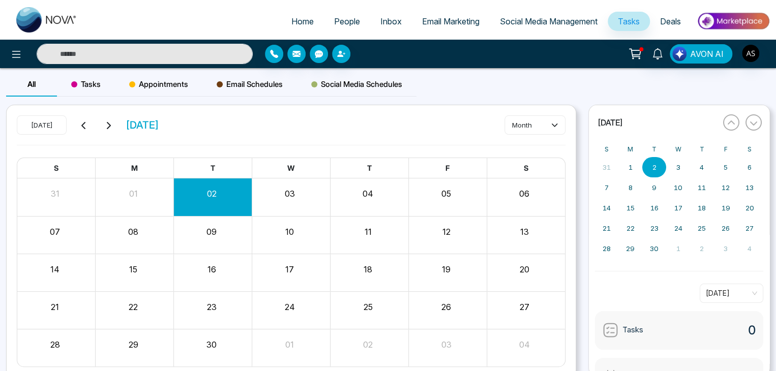
click at [675, 13] on link "Deals" at bounding box center [670, 21] width 41 height 19
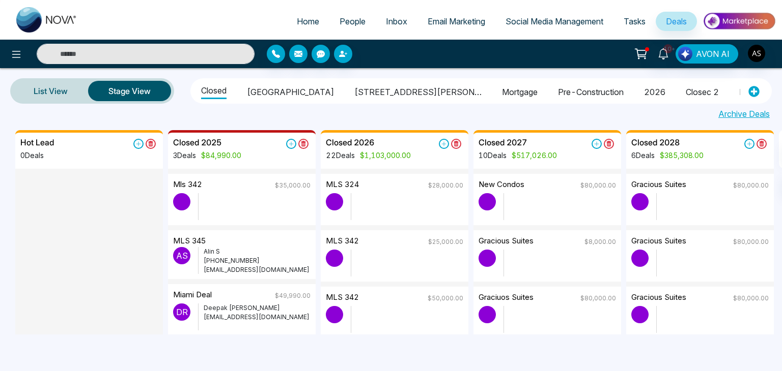
click at [300, 19] on span "Home" at bounding box center [308, 21] width 22 height 10
select select "*"
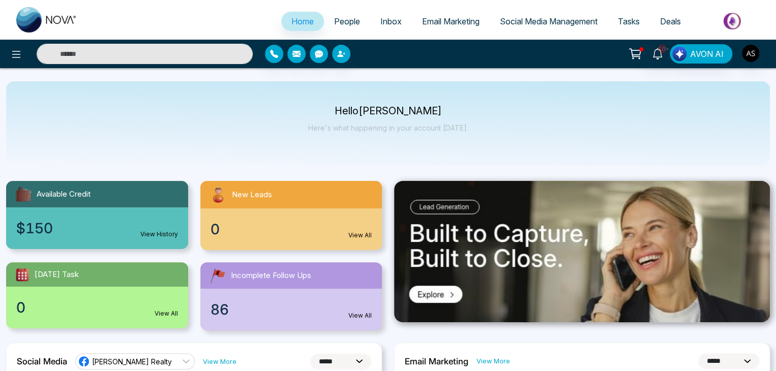
click at [517, 15] on link "Social Media Management" at bounding box center [549, 21] width 118 height 19
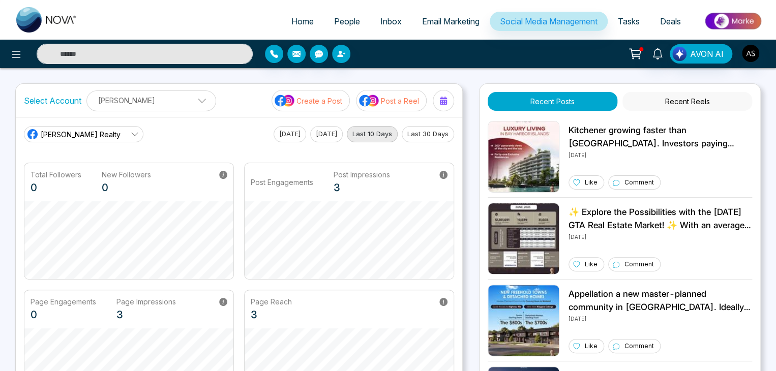
click at [653, 17] on link "Deals" at bounding box center [670, 21] width 41 height 19
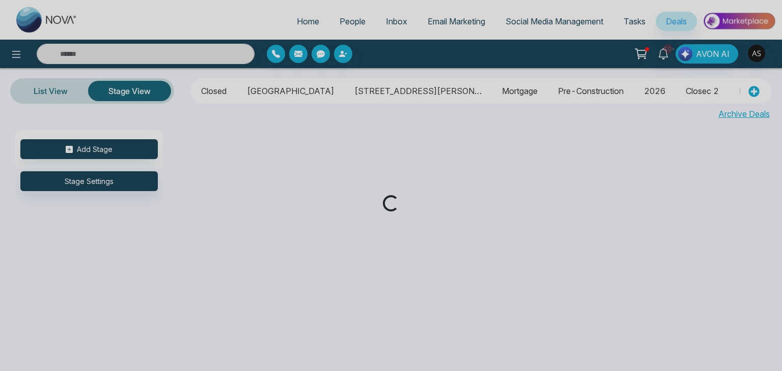
click at [309, 14] on div "Loading..." at bounding box center [391, 185] width 782 height 371
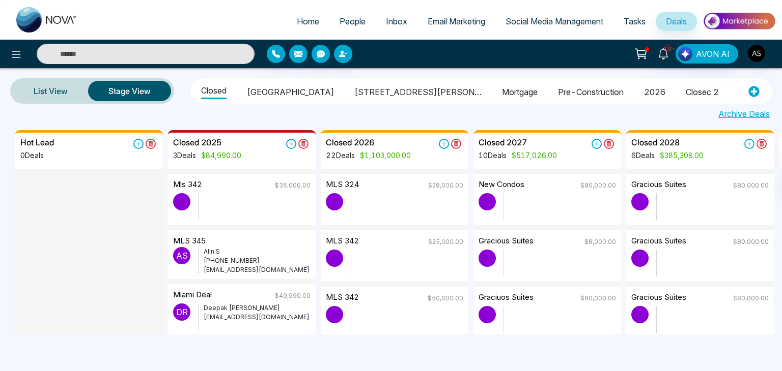
click at [303, 17] on span "Home" at bounding box center [308, 21] width 22 height 10
select select "*"
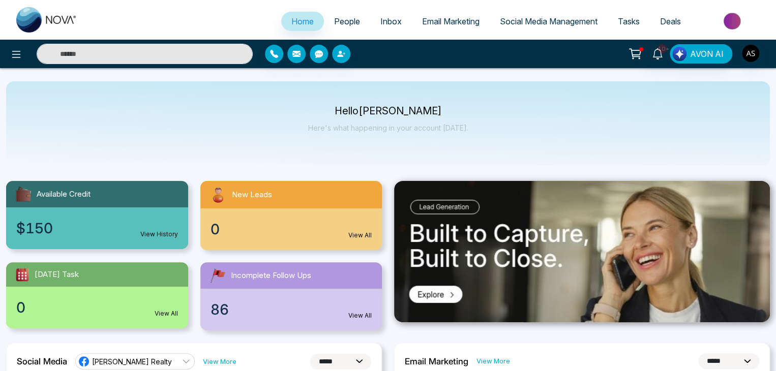
click at [543, 16] on span "Social Media Management" at bounding box center [549, 21] width 98 height 10
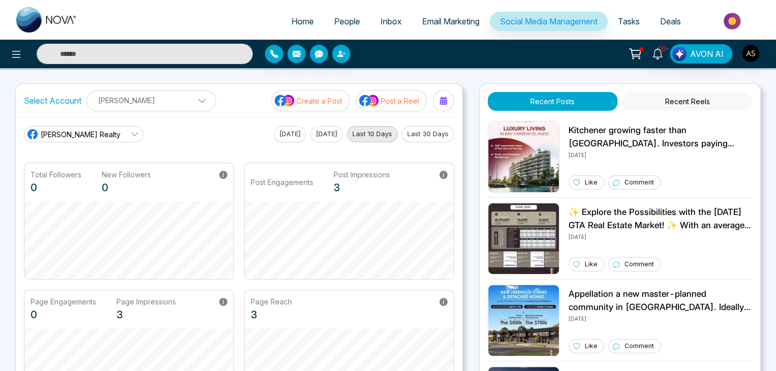
click at [631, 27] on link "Tasks" at bounding box center [629, 21] width 42 height 19
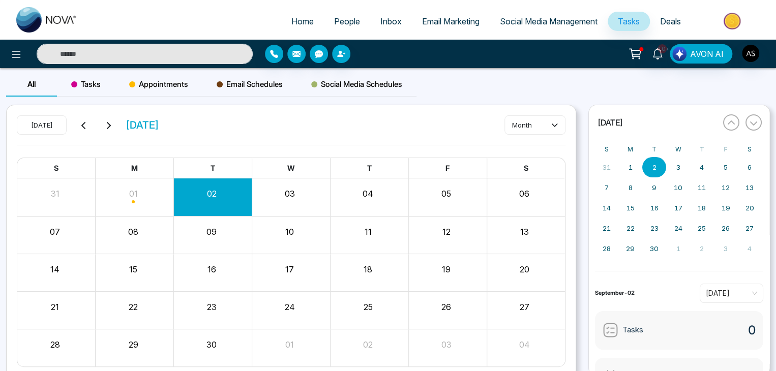
click at [552, 12] on link "Social Media Management" at bounding box center [549, 21] width 118 height 19
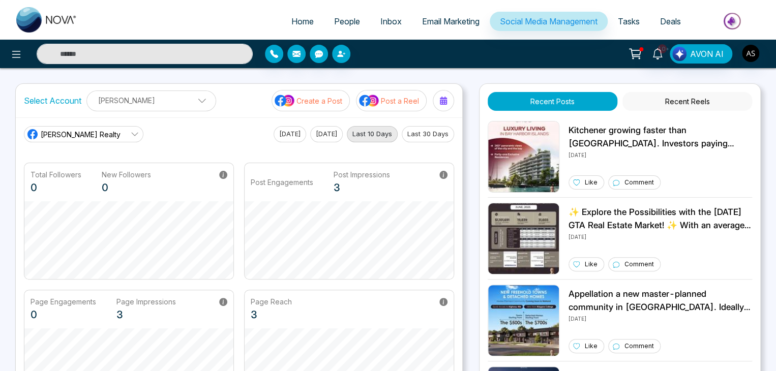
click at [471, 22] on span "Email Marketing" at bounding box center [450, 21] width 57 height 10
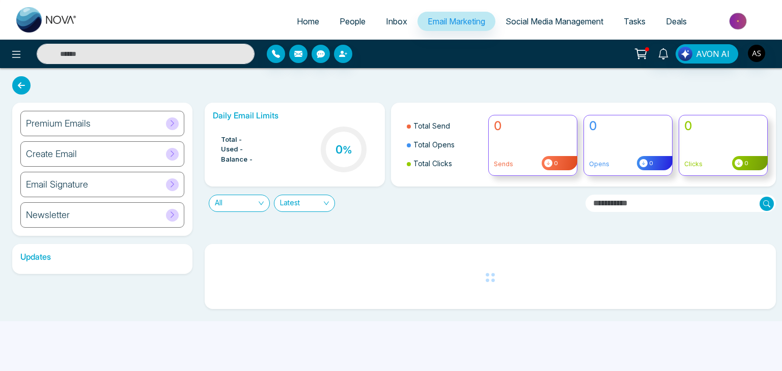
click at [398, 17] on span "Inbox" at bounding box center [396, 21] width 21 height 10
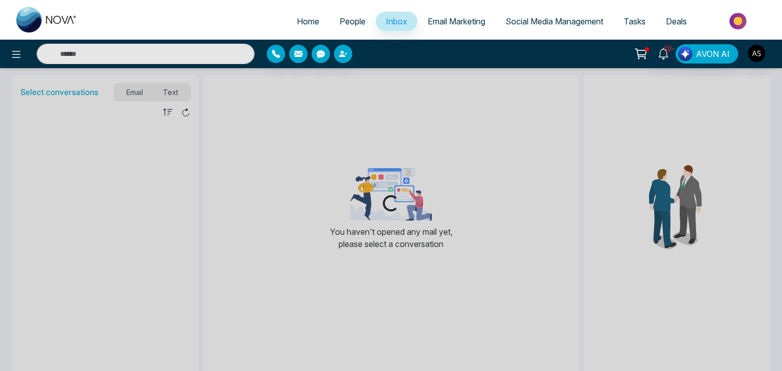
click at [339, 20] on span "People" at bounding box center [352, 21] width 26 height 10
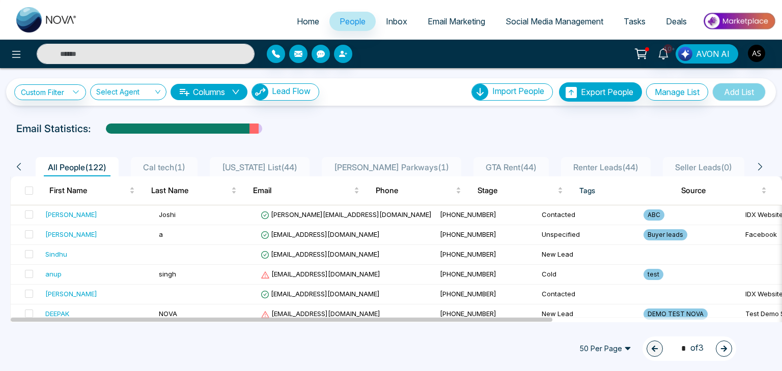
click at [306, 14] on link "Home" at bounding box center [307, 21] width 43 height 19
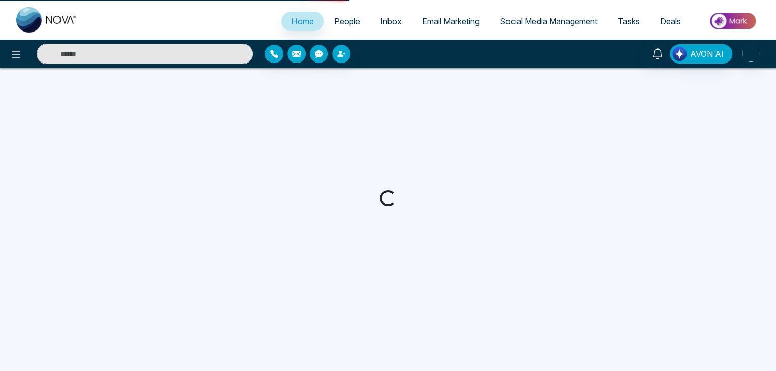
select select "*"
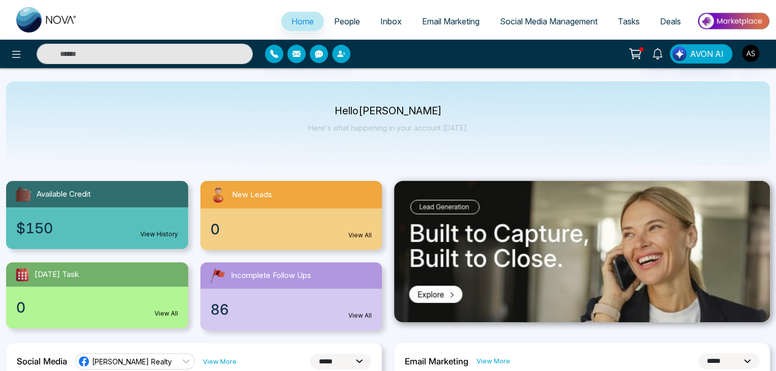
click at [482, 20] on link "Email Marketing" at bounding box center [451, 21] width 78 height 19
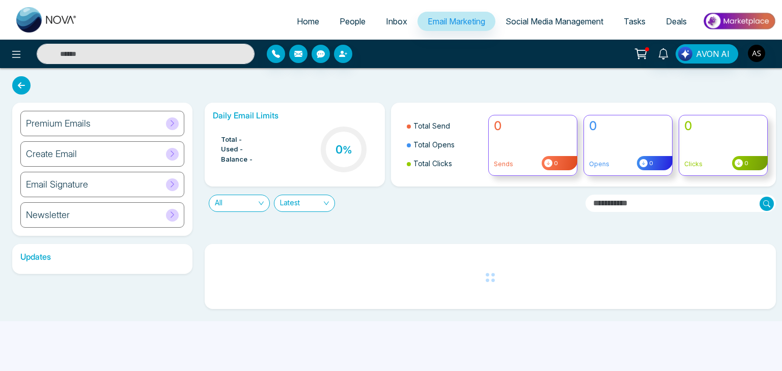
click at [531, 23] on span "Social Media Management" at bounding box center [554, 21] width 98 height 10
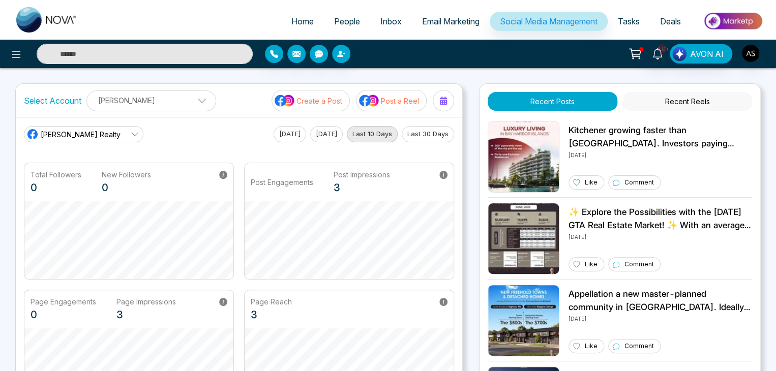
click at [459, 31] on li "Email Marketing" at bounding box center [451, 22] width 78 height 21
click at [459, 26] on link "Email Marketing" at bounding box center [451, 21] width 78 height 19
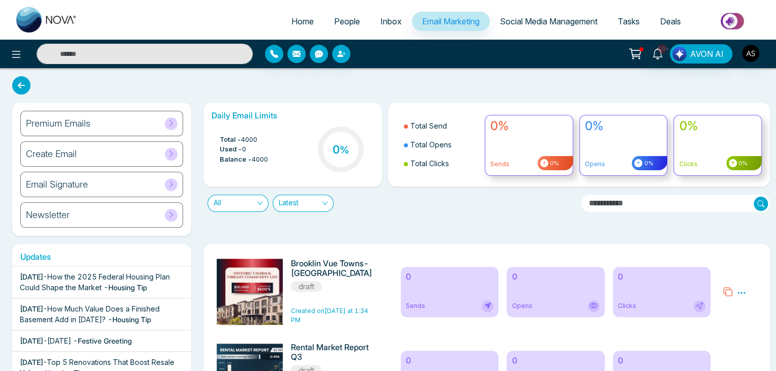
click at [391, 21] on span "Inbox" at bounding box center [391, 21] width 21 height 10
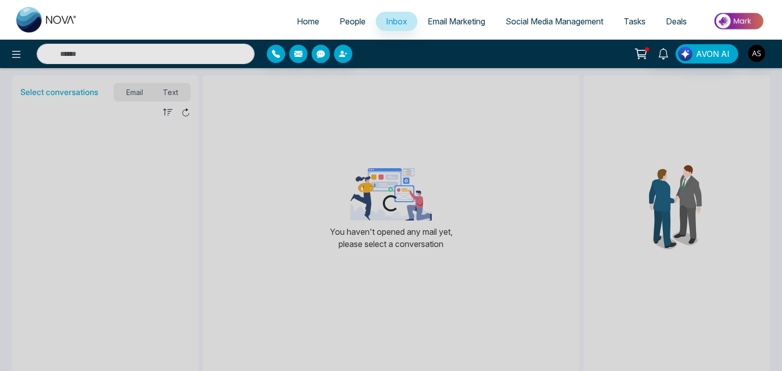
click at [352, 24] on span "People" at bounding box center [352, 21] width 26 height 10
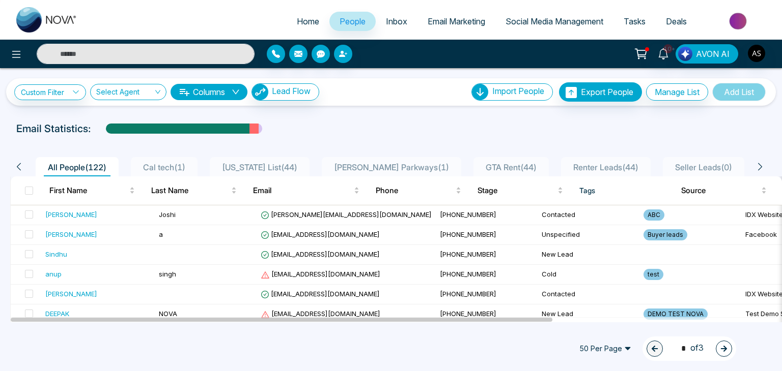
click at [308, 24] on span "Home" at bounding box center [308, 21] width 22 height 10
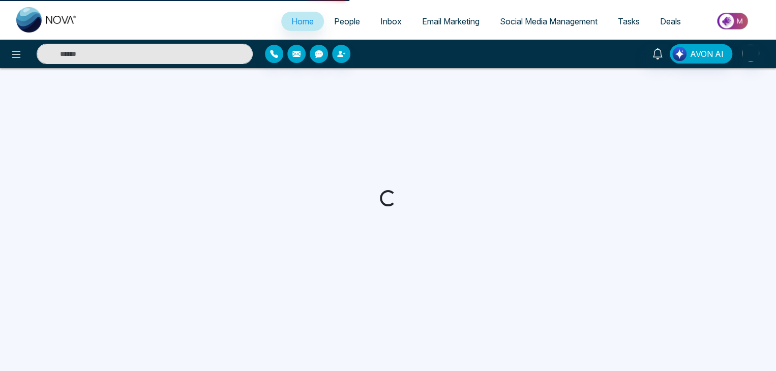
select select "*"
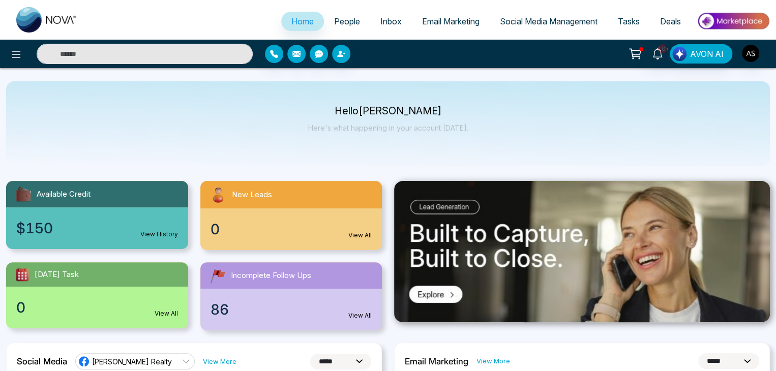
click at [472, 15] on link "Email Marketing" at bounding box center [451, 21] width 78 height 19
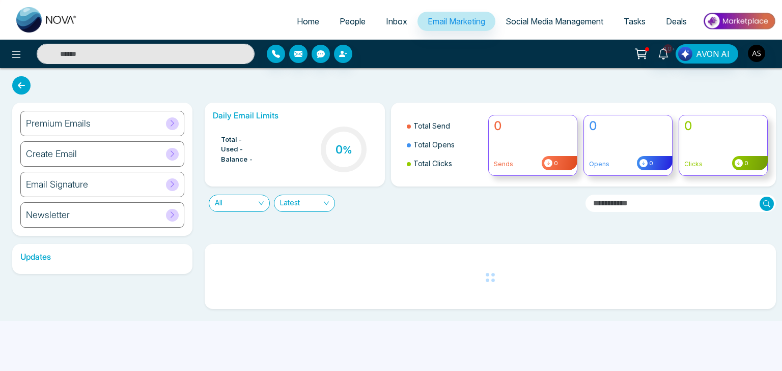
click at [539, 21] on span "Social Media Management" at bounding box center [554, 21] width 98 height 10
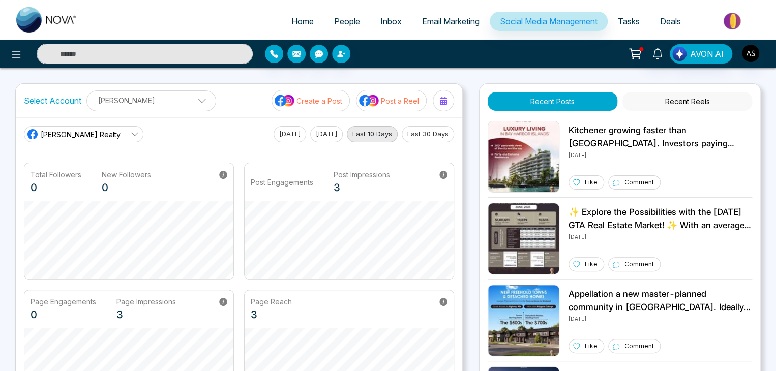
click at [391, 16] on span "Inbox" at bounding box center [391, 21] width 21 height 10
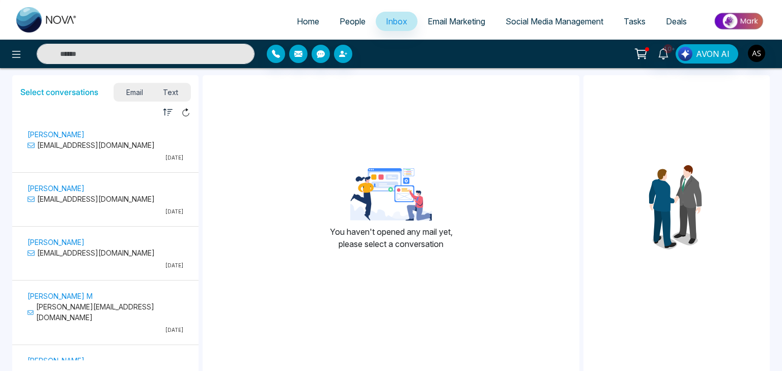
click at [342, 15] on link "People" at bounding box center [352, 21] width 46 height 19
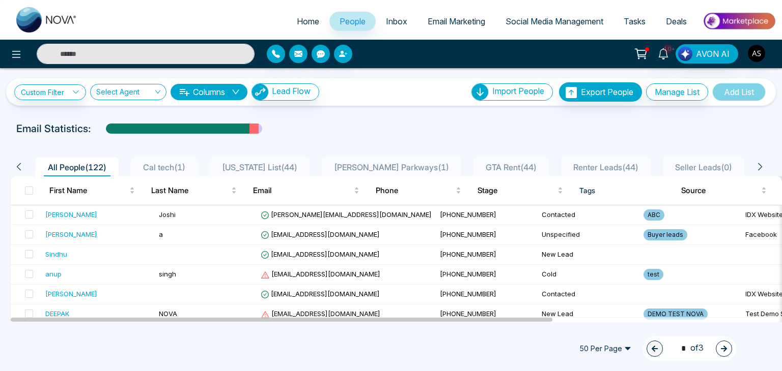
click at [301, 21] on span "Home" at bounding box center [308, 21] width 22 height 10
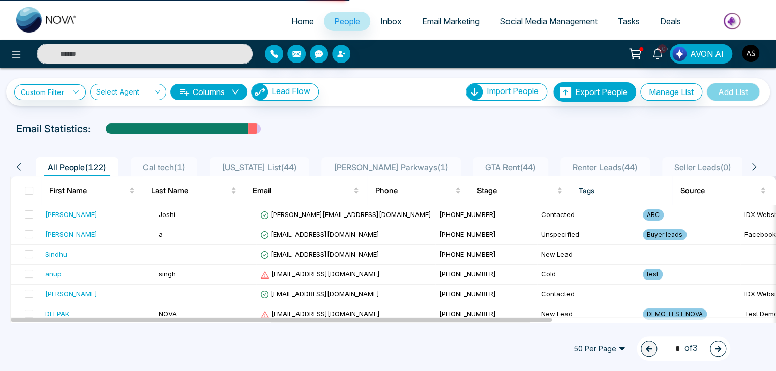
select select "*"
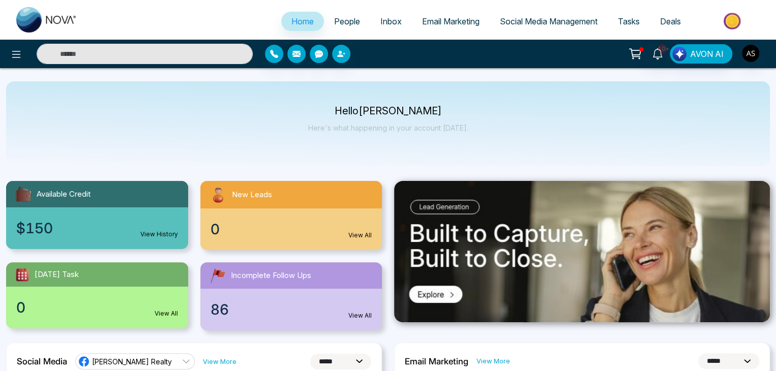
click at [540, 22] on span "Social Media Management" at bounding box center [549, 21] width 98 height 10
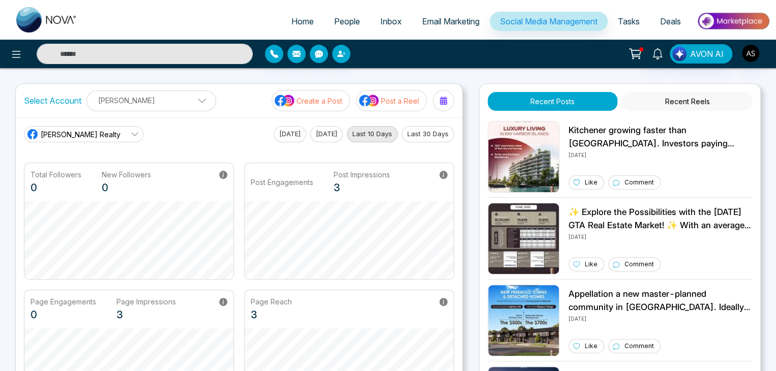
click at [637, 27] on link "Tasks" at bounding box center [629, 21] width 42 height 19
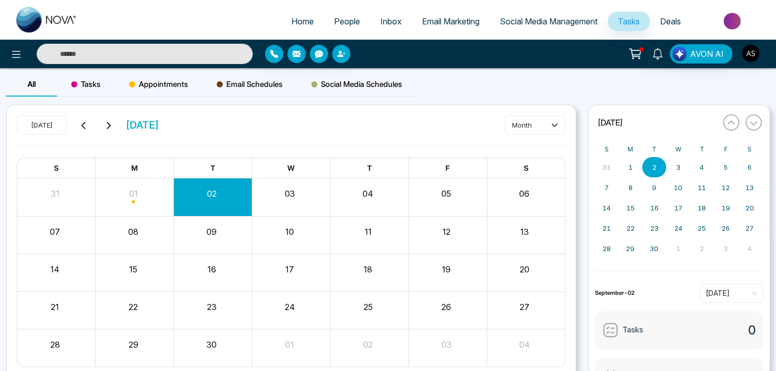
click at [676, 22] on span "Deals" at bounding box center [670, 21] width 21 height 10
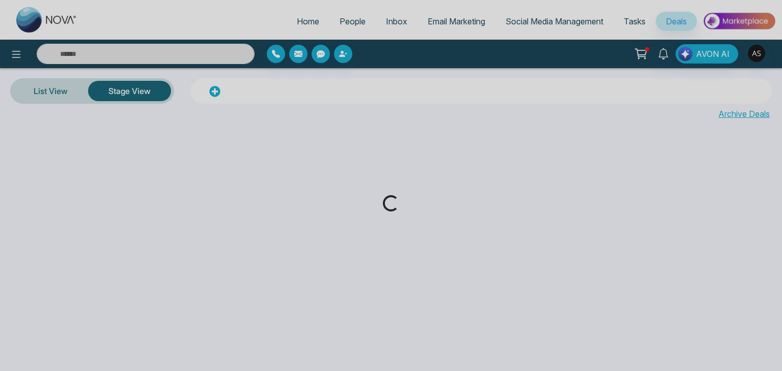
click at [570, 24] on div "Loading..." at bounding box center [391, 185] width 782 height 371
click at [447, 23] on div "Loading..." at bounding box center [391, 185] width 782 height 371
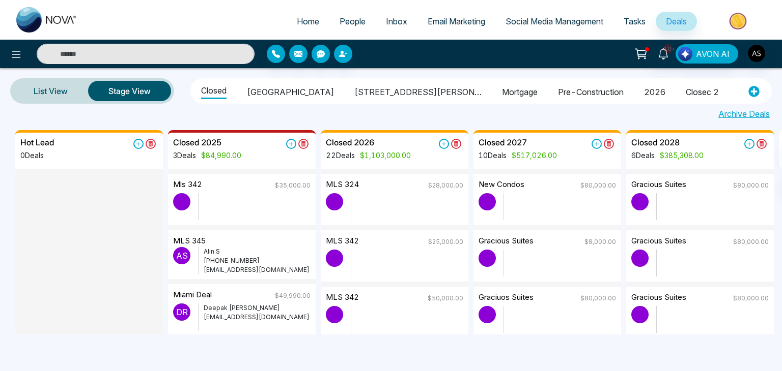
click at [427, 21] on span "Email Marketing" at bounding box center [455, 21] width 57 height 10
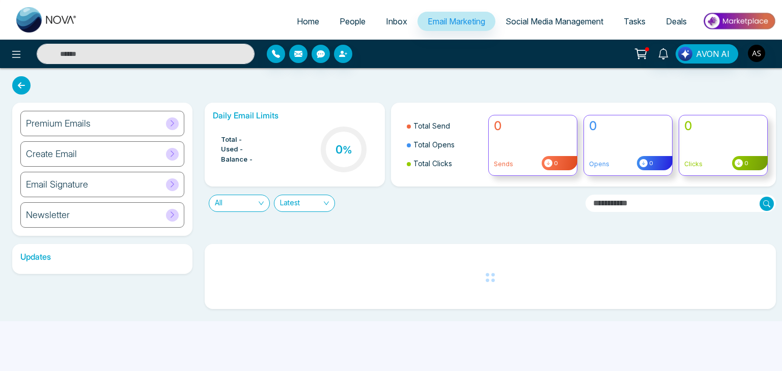
click at [393, 21] on span "Inbox" at bounding box center [396, 21] width 21 height 10
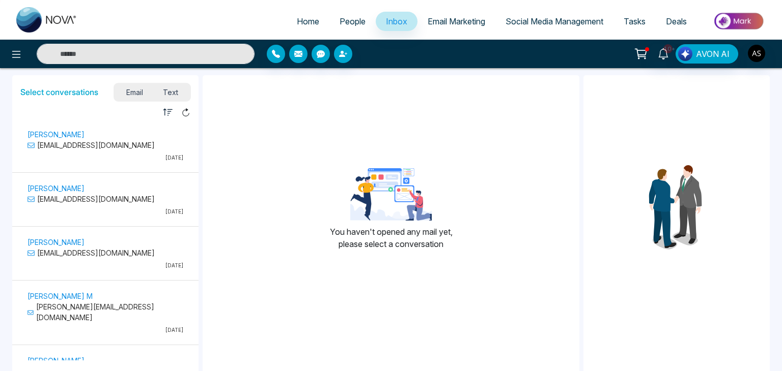
click at [303, 17] on span "Home" at bounding box center [308, 21] width 22 height 10
select select "*"
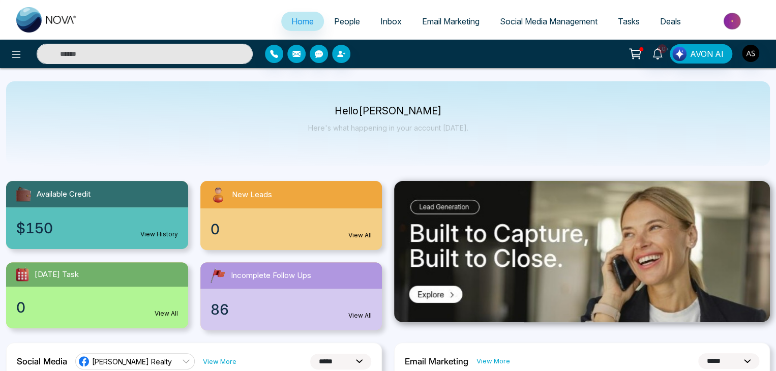
click at [395, 25] on link "Inbox" at bounding box center [391, 21] width 42 height 19
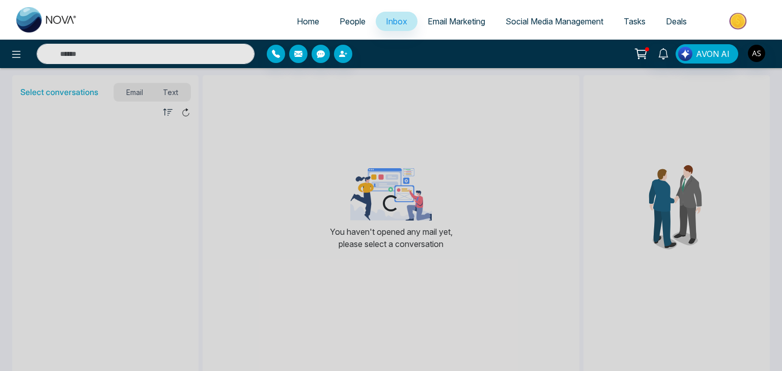
click at [454, 19] on span "Email Marketing" at bounding box center [455, 21] width 57 height 10
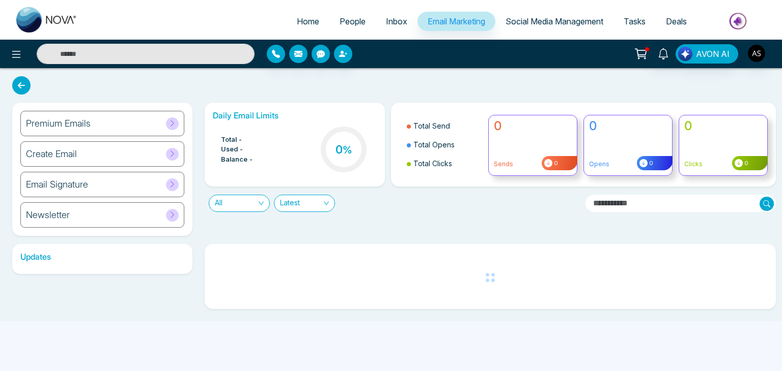
click at [286, 15] on link "Home" at bounding box center [307, 21] width 43 height 19
select select "*"
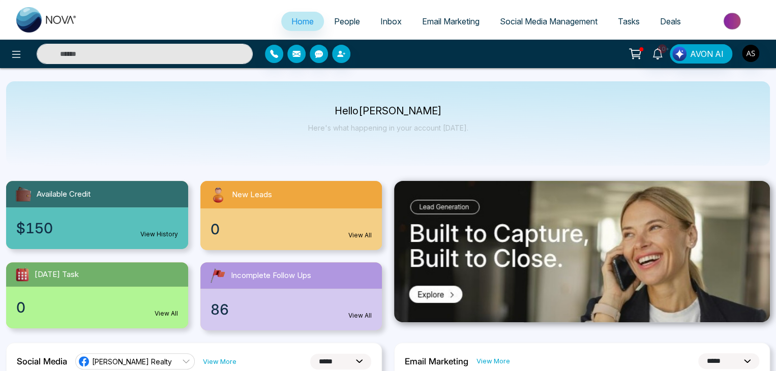
click at [26, 46] on div at bounding box center [139, 54] width 226 height 20
click at [24, 51] on button at bounding box center [16, 54] width 20 height 20
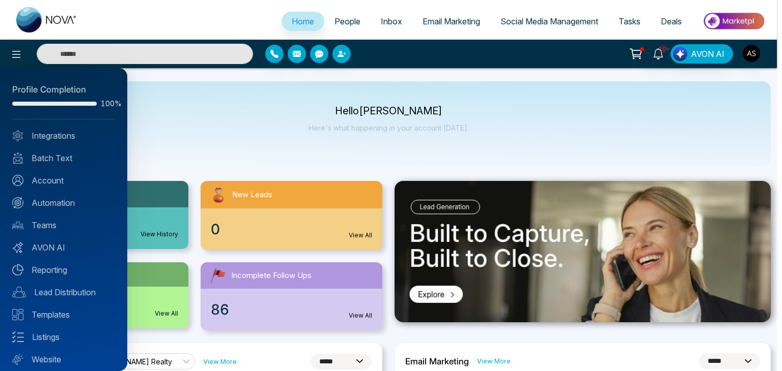
click at [201, 143] on div at bounding box center [391, 185] width 782 height 371
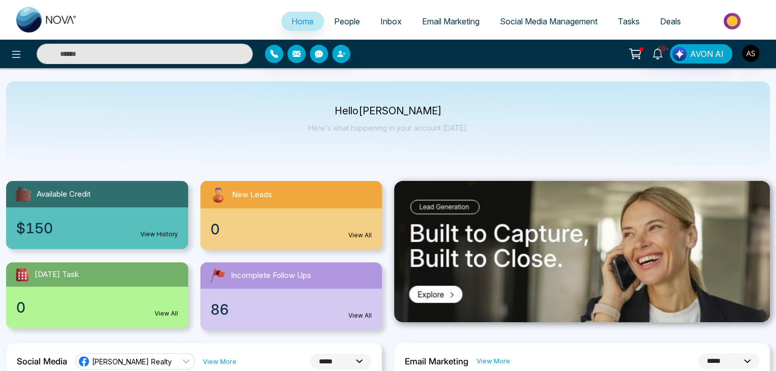
click at [355, 13] on link "People" at bounding box center [347, 21] width 46 height 19
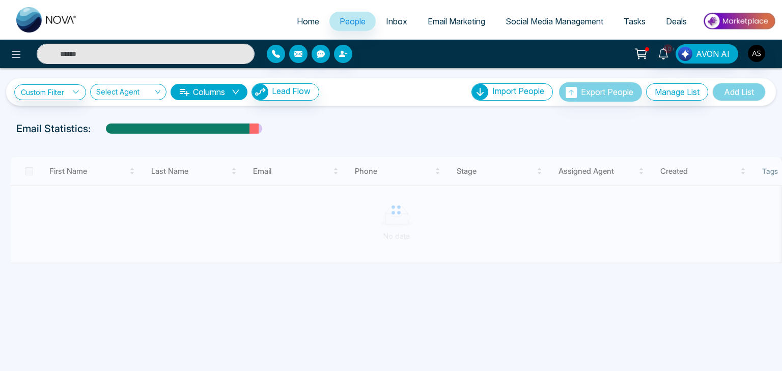
click at [418, 22] on link "Email Marketing" at bounding box center [456, 21] width 78 height 19
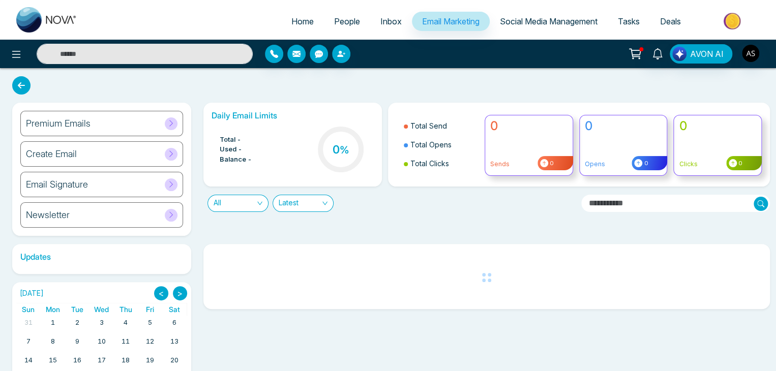
click at [298, 27] on link "Home" at bounding box center [302, 21] width 43 height 19
select select "*"
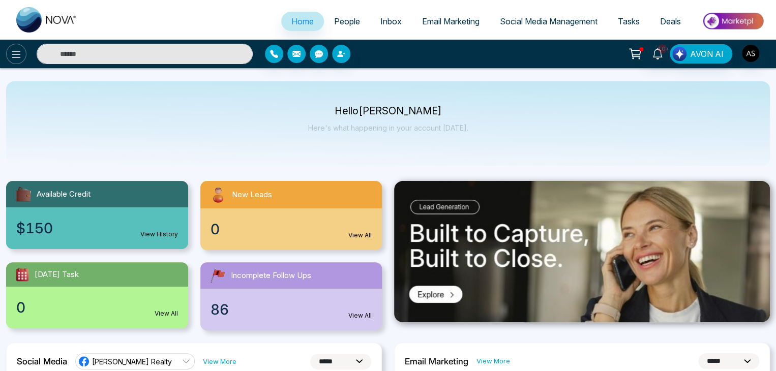
click at [15, 53] on icon at bounding box center [16, 54] width 12 height 12
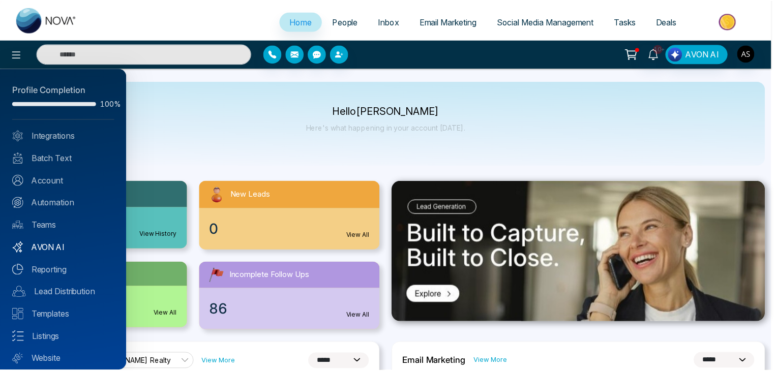
scroll to position [28, 0]
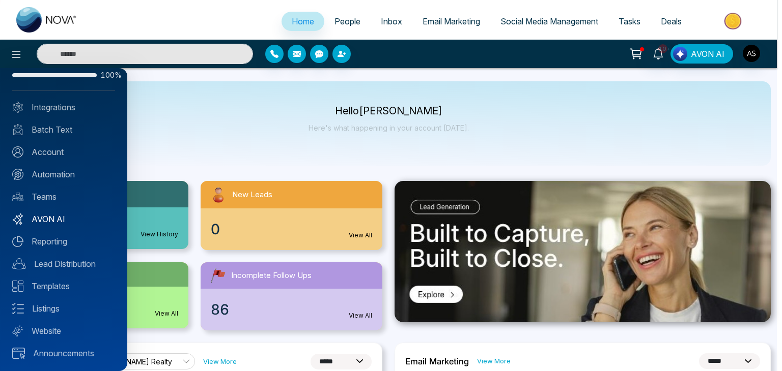
click at [67, 222] on link "AVON AI" at bounding box center [63, 219] width 103 height 12
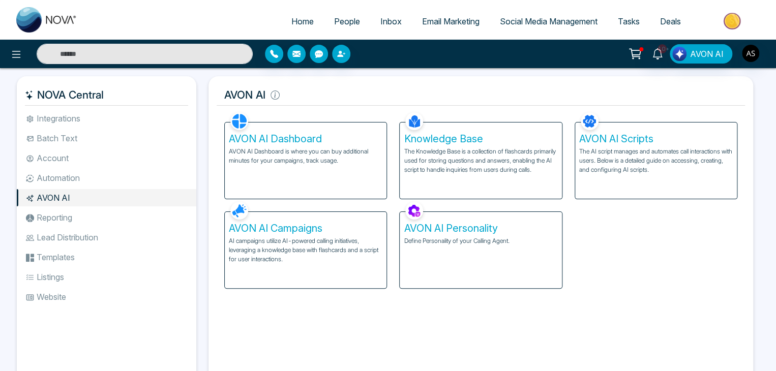
click at [83, 220] on li "Reporting" at bounding box center [107, 217] width 180 height 17
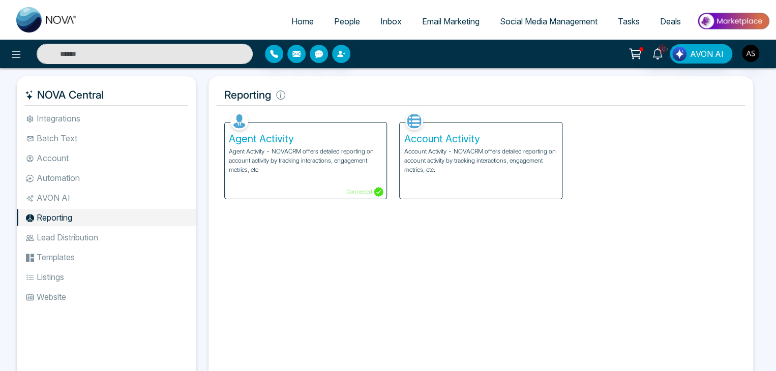
click at [90, 229] on li "Lead Distribution" at bounding box center [107, 237] width 180 height 17
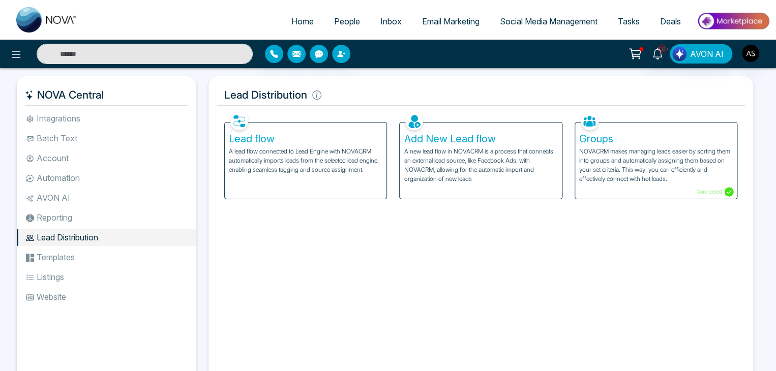
click at [106, 252] on li "Templates" at bounding box center [107, 257] width 180 height 17
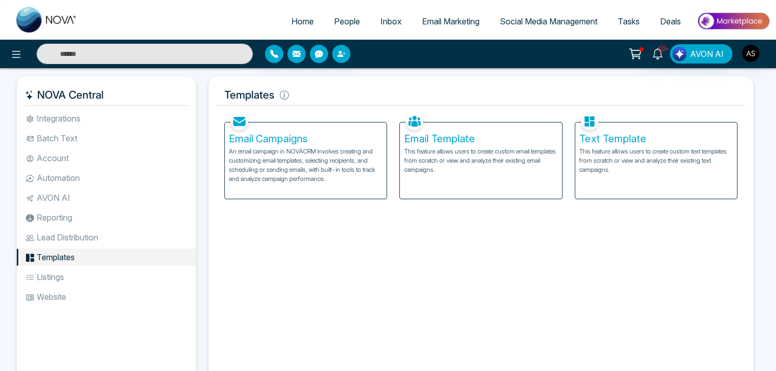
click at [123, 276] on li "Listings" at bounding box center [107, 277] width 180 height 17
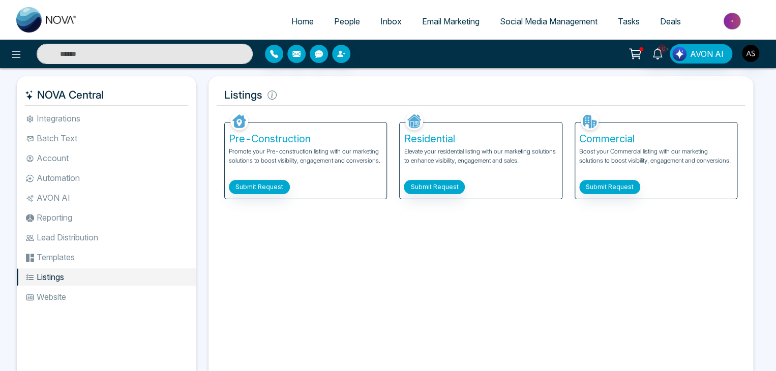
click at [140, 232] on li "Lead Distribution" at bounding box center [107, 237] width 180 height 17
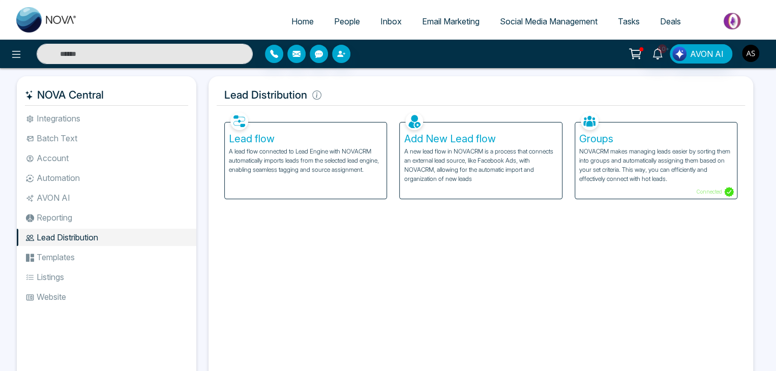
click at [755, 55] on img "button" at bounding box center [750, 53] width 17 height 17
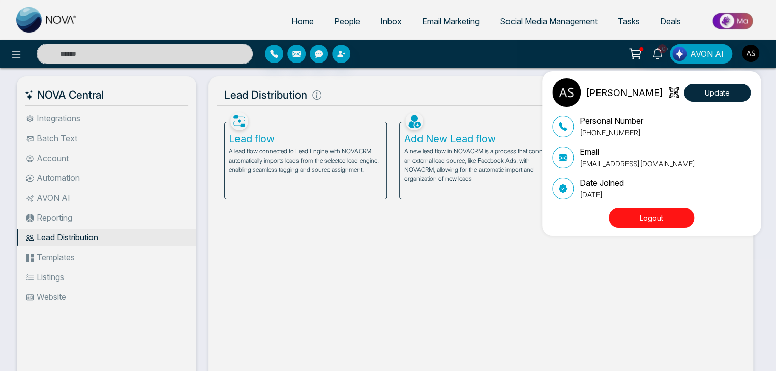
click at [484, 93] on div "[PERSON_NAME] Update Personal Number [PHONE_NUMBER] Email [EMAIL_ADDRESS][DOMAI…" at bounding box center [388, 185] width 776 height 371
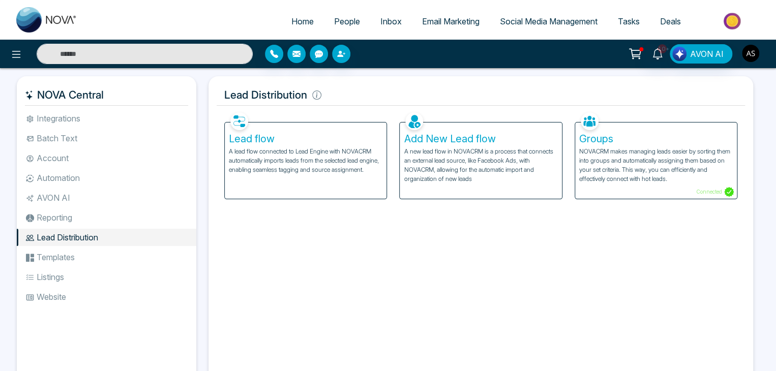
click at [753, 51] on img "button" at bounding box center [750, 53] width 17 height 17
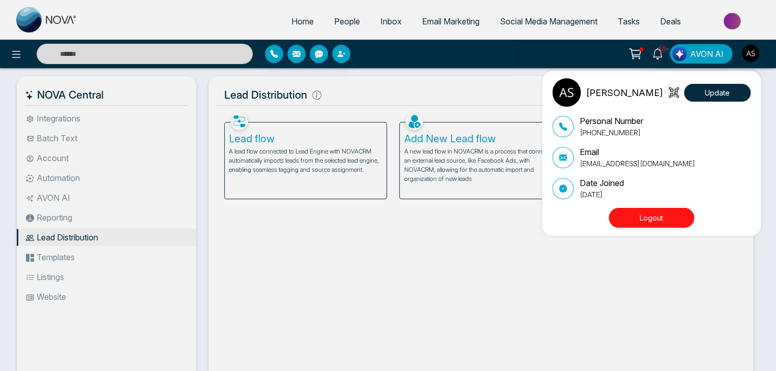
click at [674, 214] on button "Logout" at bounding box center [651, 218] width 85 height 20
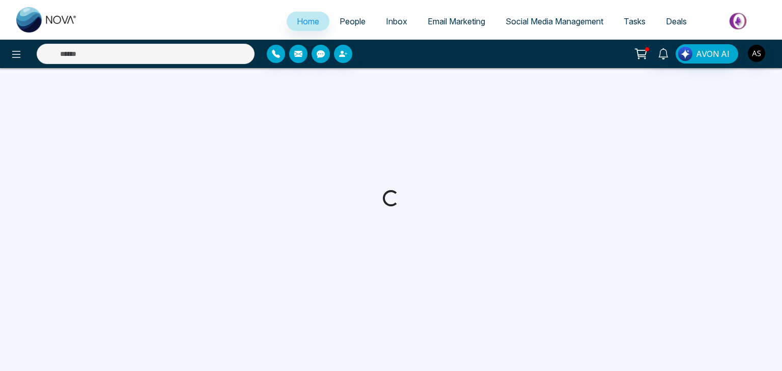
select select "*"
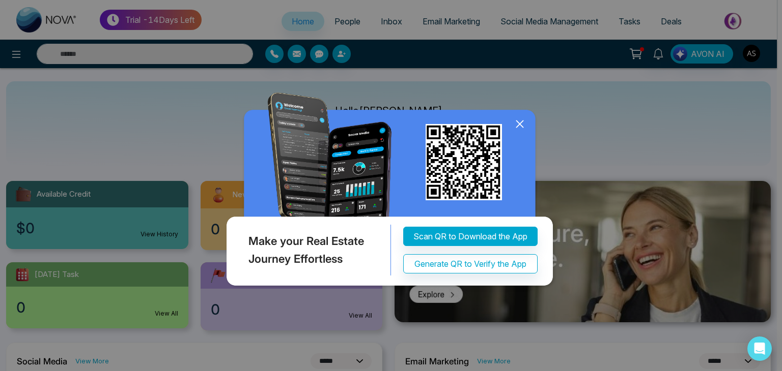
click at [520, 123] on icon at bounding box center [519, 124] width 15 height 15
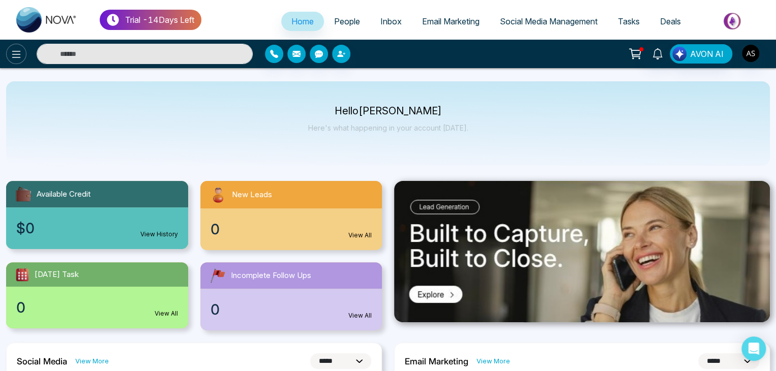
click at [24, 51] on button at bounding box center [16, 54] width 20 height 20
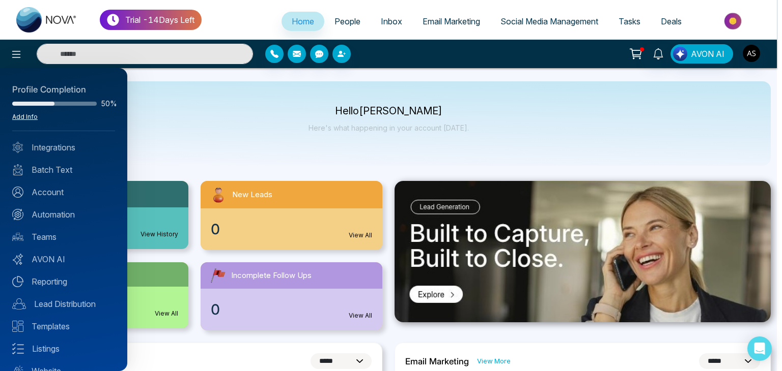
click at [31, 114] on link "Add Info" at bounding box center [24, 117] width 25 height 8
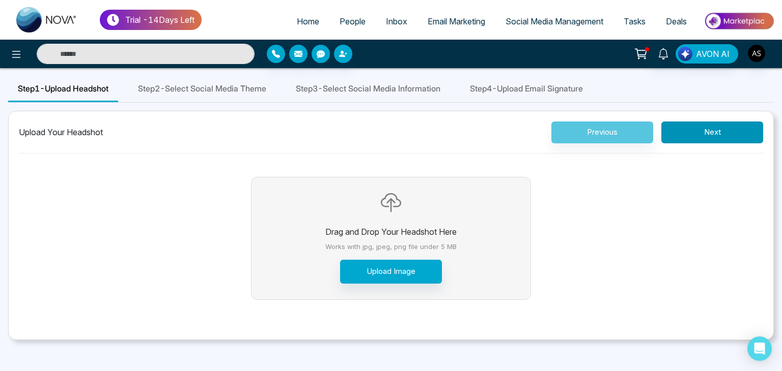
click at [695, 129] on button "Next" at bounding box center [712, 133] width 102 height 22
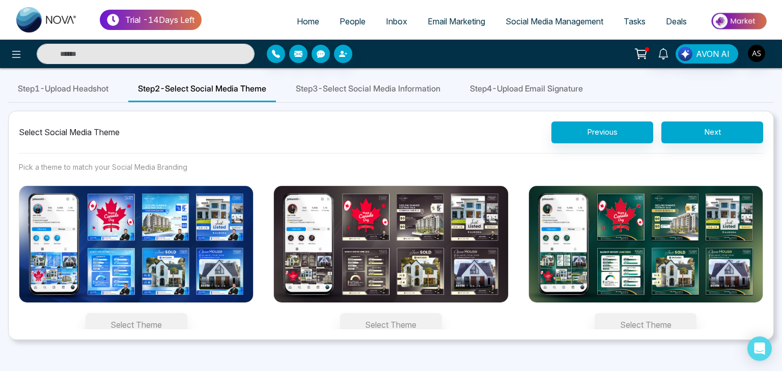
click at [397, 261] on img at bounding box center [390, 245] width 235 height 118
click at [397, 313] on button "Select Theme" at bounding box center [391, 324] width 102 height 23
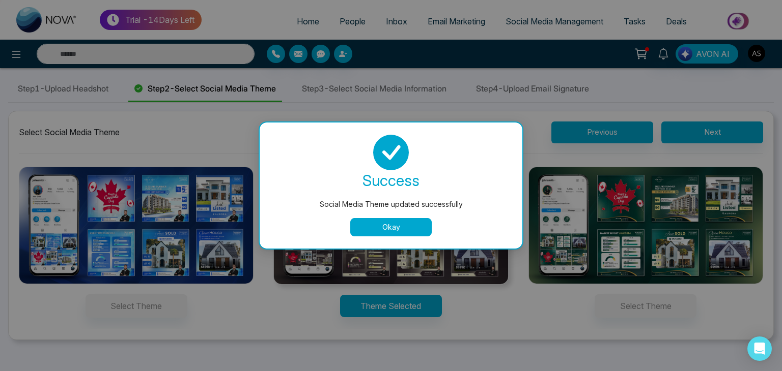
click at [396, 228] on button "Okay" at bounding box center [390, 227] width 81 height 18
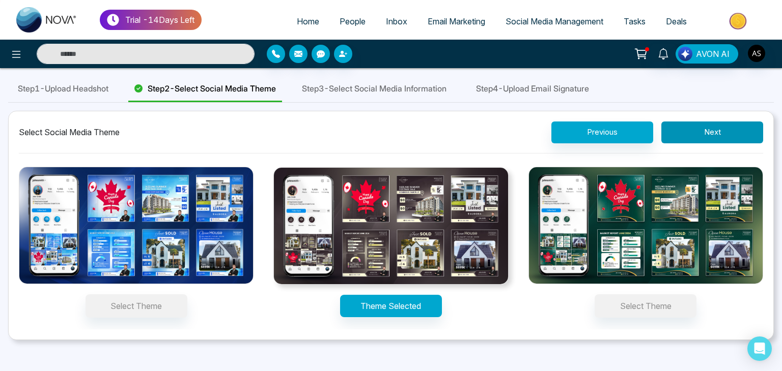
click at [691, 131] on button "Next" at bounding box center [712, 133] width 102 height 22
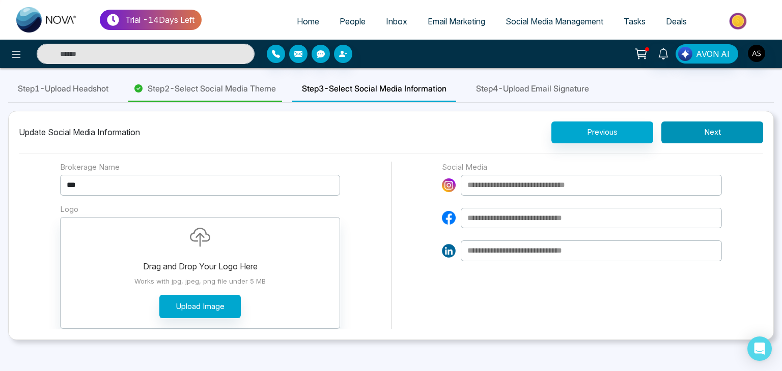
click at [697, 127] on button "Next" at bounding box center [712, 133] width 102 height 22
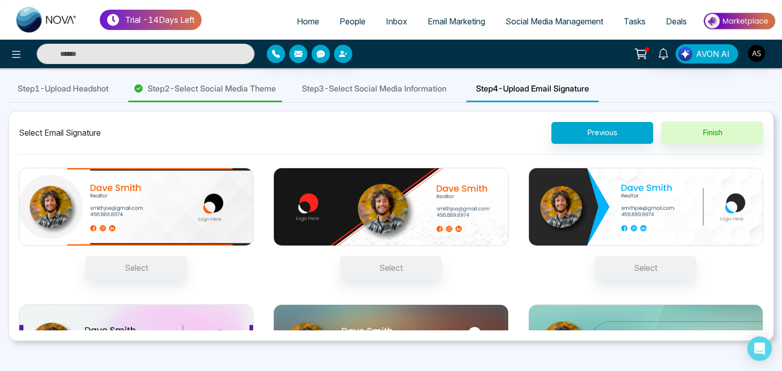
click at [319, 24] on link "Home" at bounding box center [307, 21] width 43 height 19
select select "*"
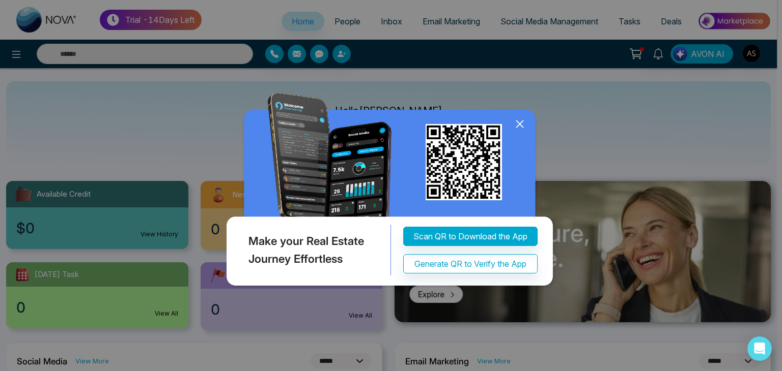
click at [522, 121] on icon at bounding box center [519, 124] width 15 height 15
